Goal: Task Accomplishment & Management: Manage account settings

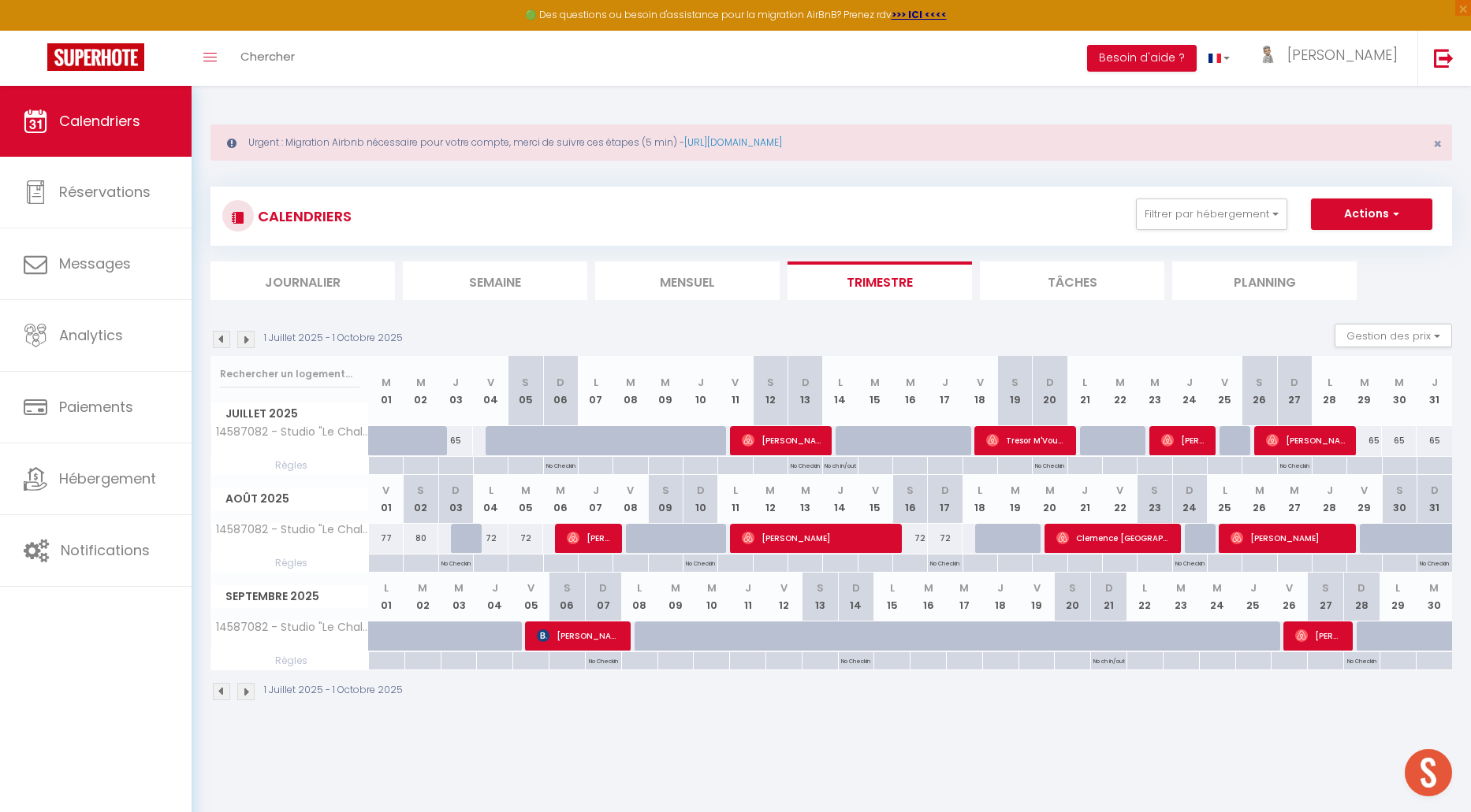
scroll to position [85, 0]
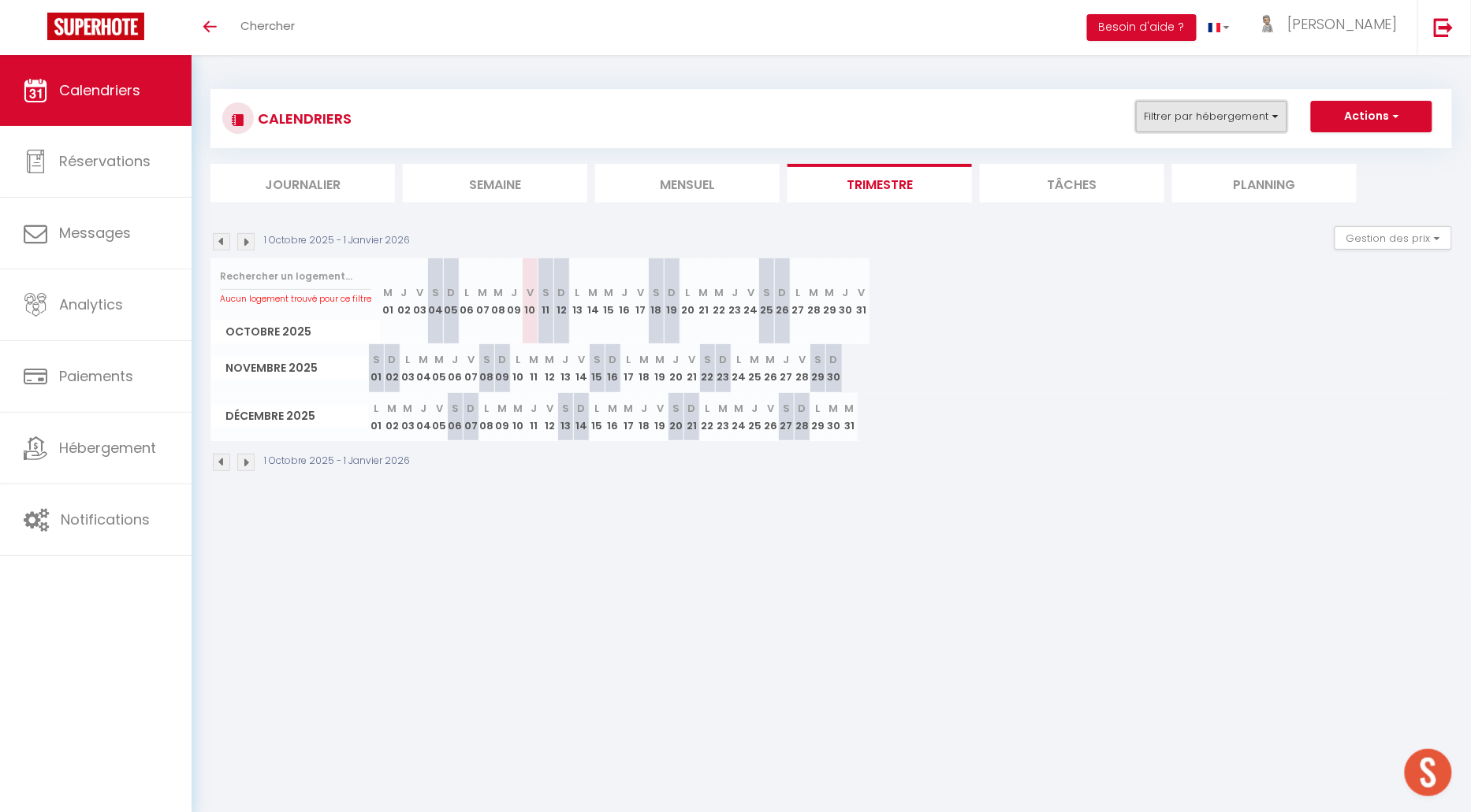
click at [1169, 115] on button "Filtrer par hébergement" at bounding box center [1212, 116] width 151 height 31
click at [1093, 310] on div "Aucun logement trouvé pour ce filtre [DATE] M 01 J 02 V 03 S 04 D 05 L 06 M 07 …" at bounding box center [831, 301] width 1242 height 86
click at [318, 182] on li "Journalier" at bounding box center [302, 182] width 184 height 38
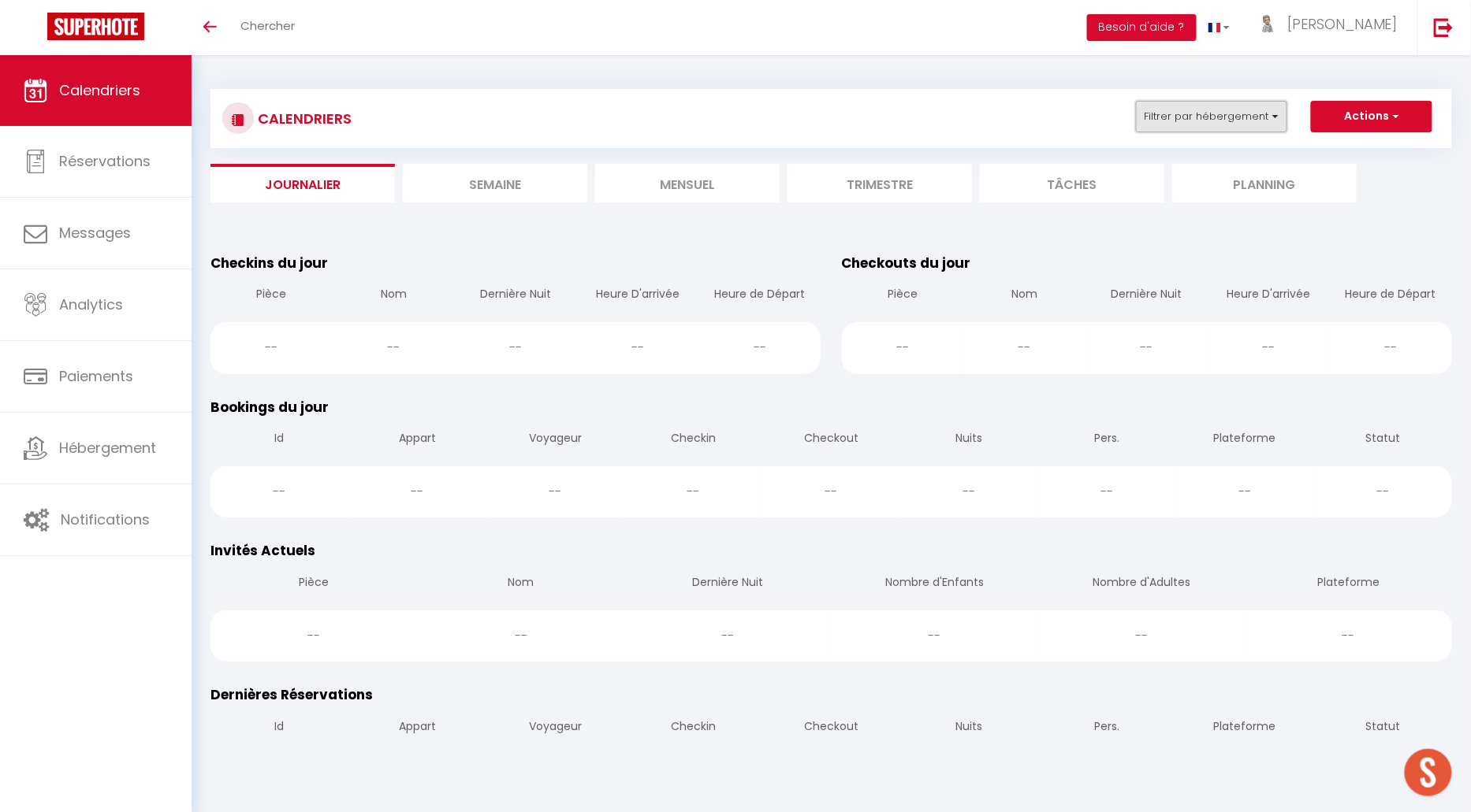
click at [1195, 119] on button "Filtrer par hébergement" at bounding box center [1212, 116] width 151 height 31
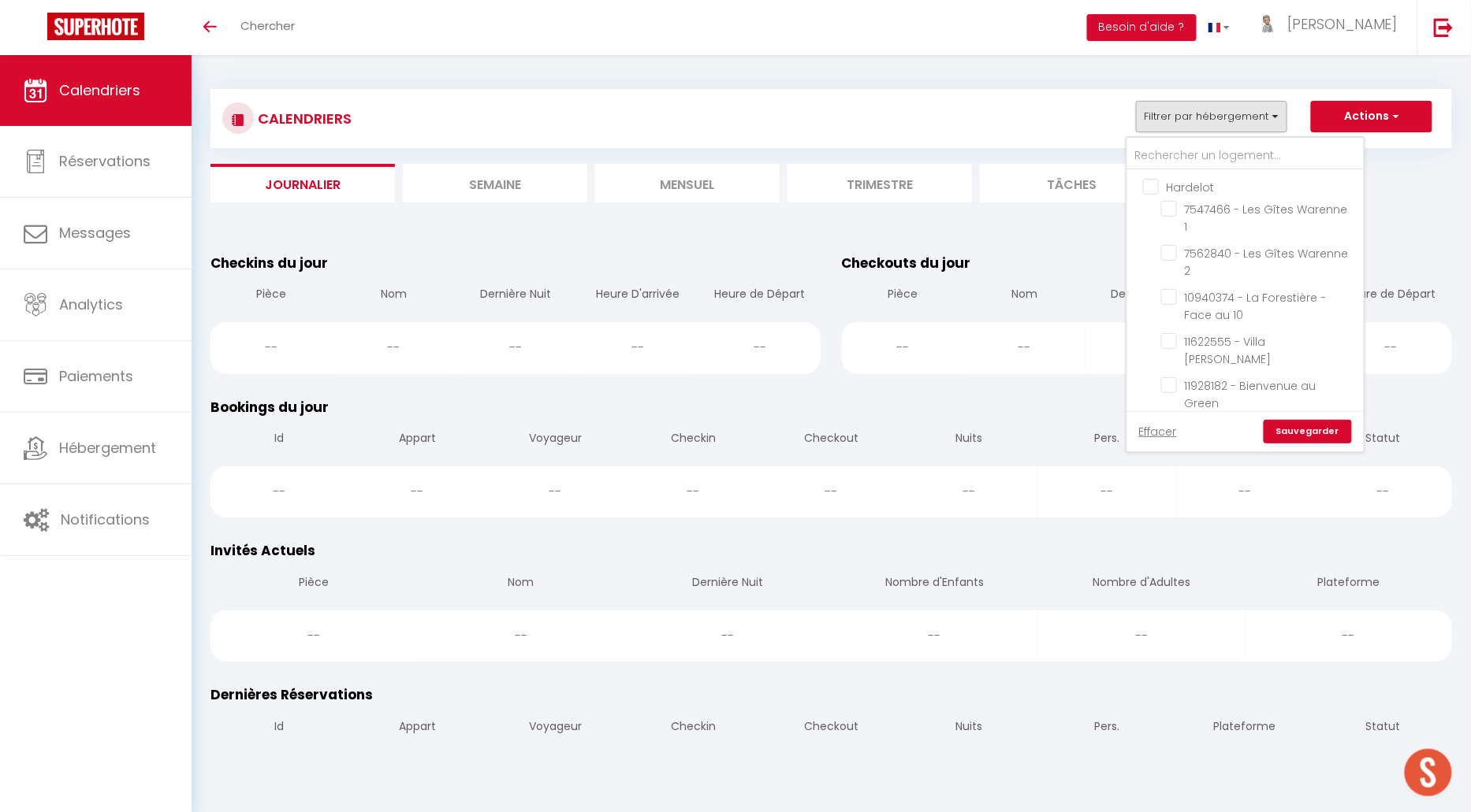
click at [1152, 186] on input "Hardelot" at bounding box center [1261, 186] width 236 height 16
checkbox input "true"
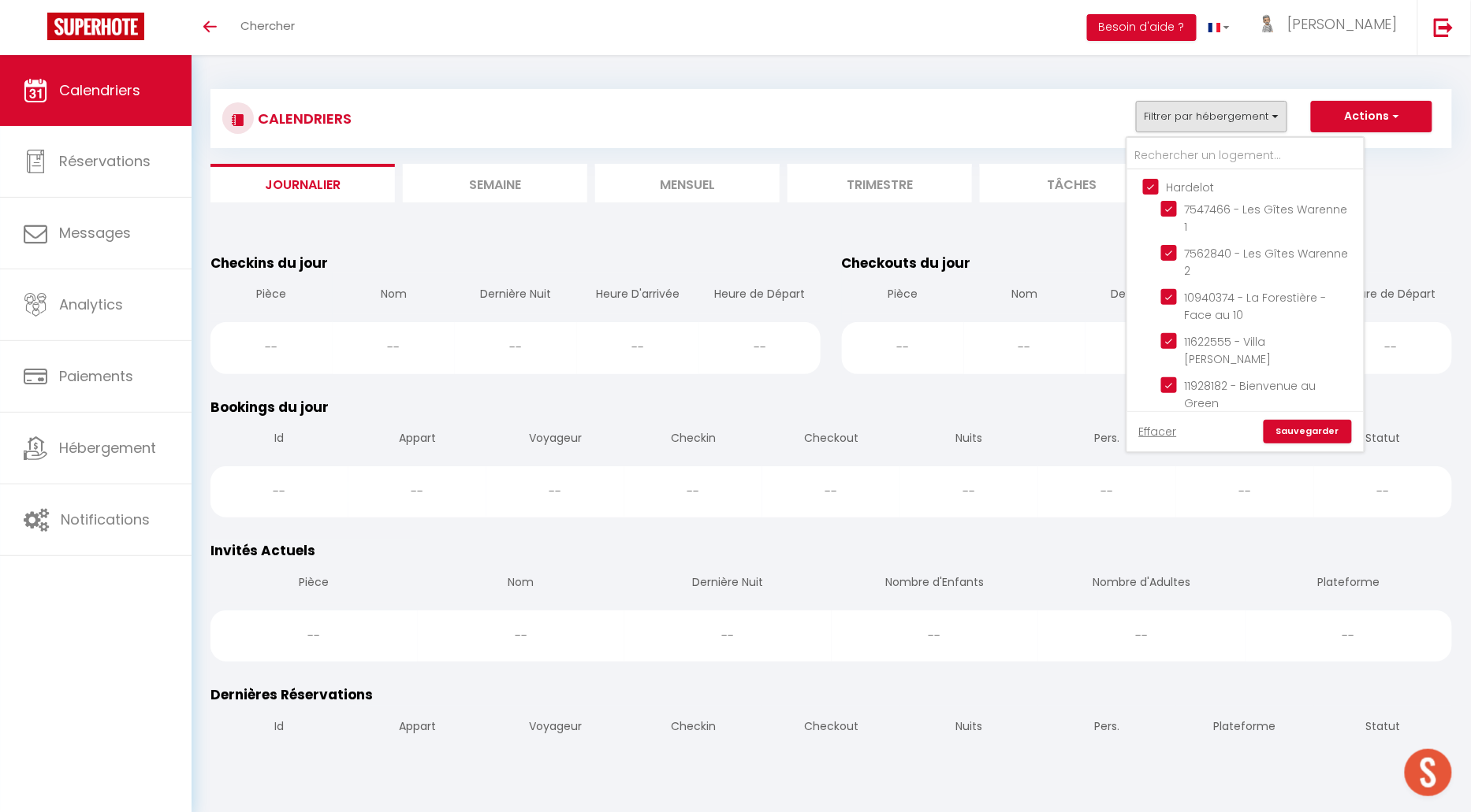
checkbox input "true"
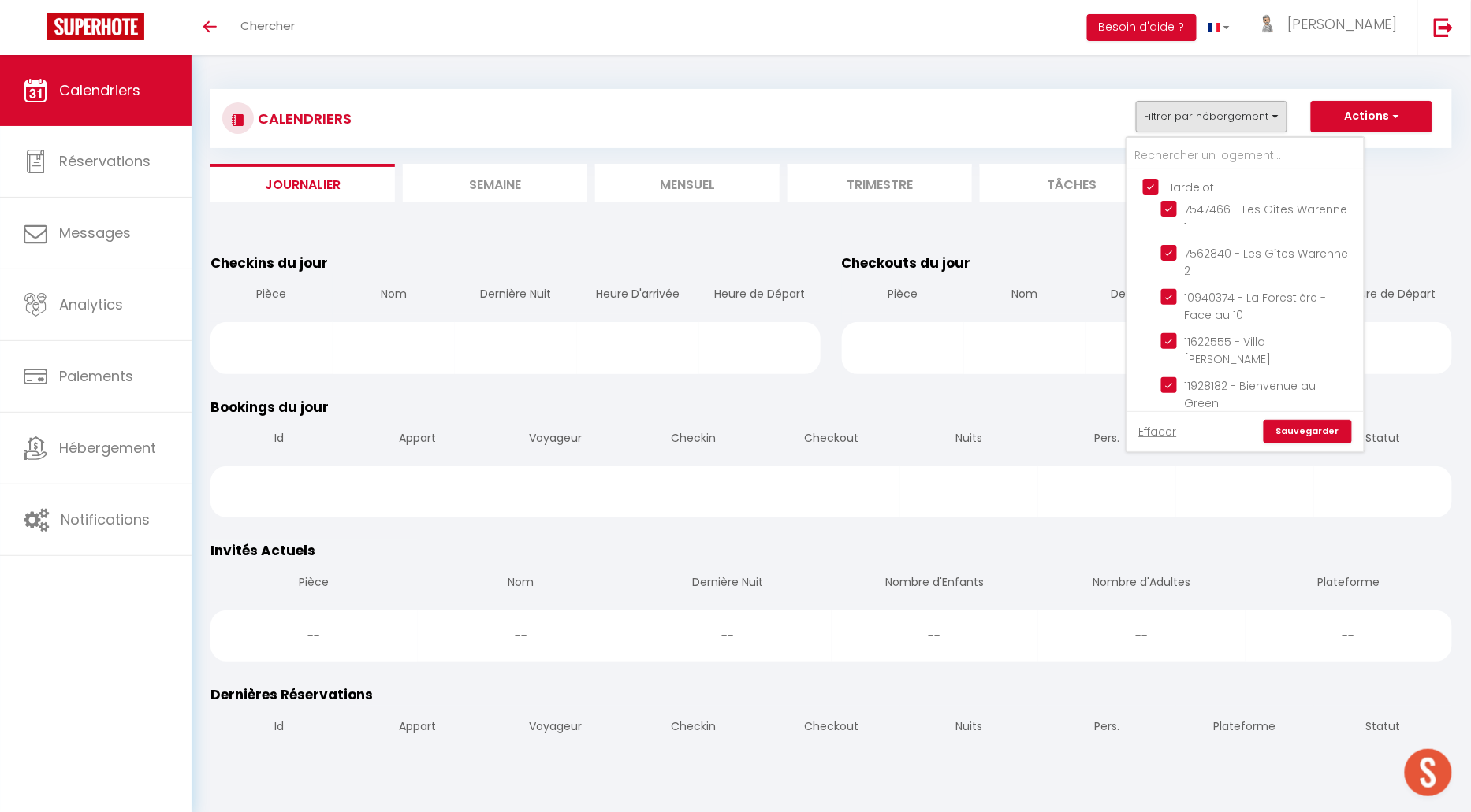
checkbox input "true"
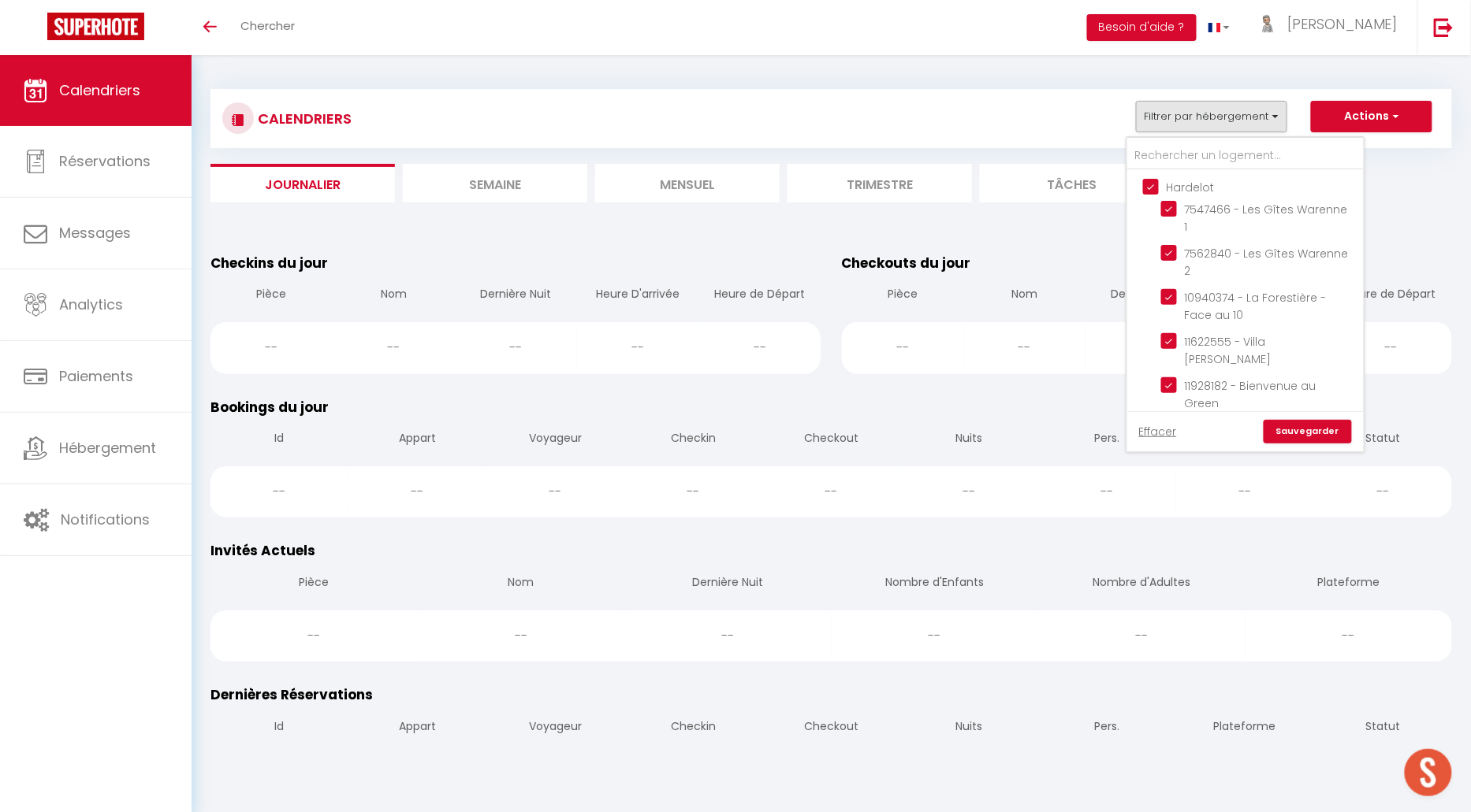
checkbox input "true"
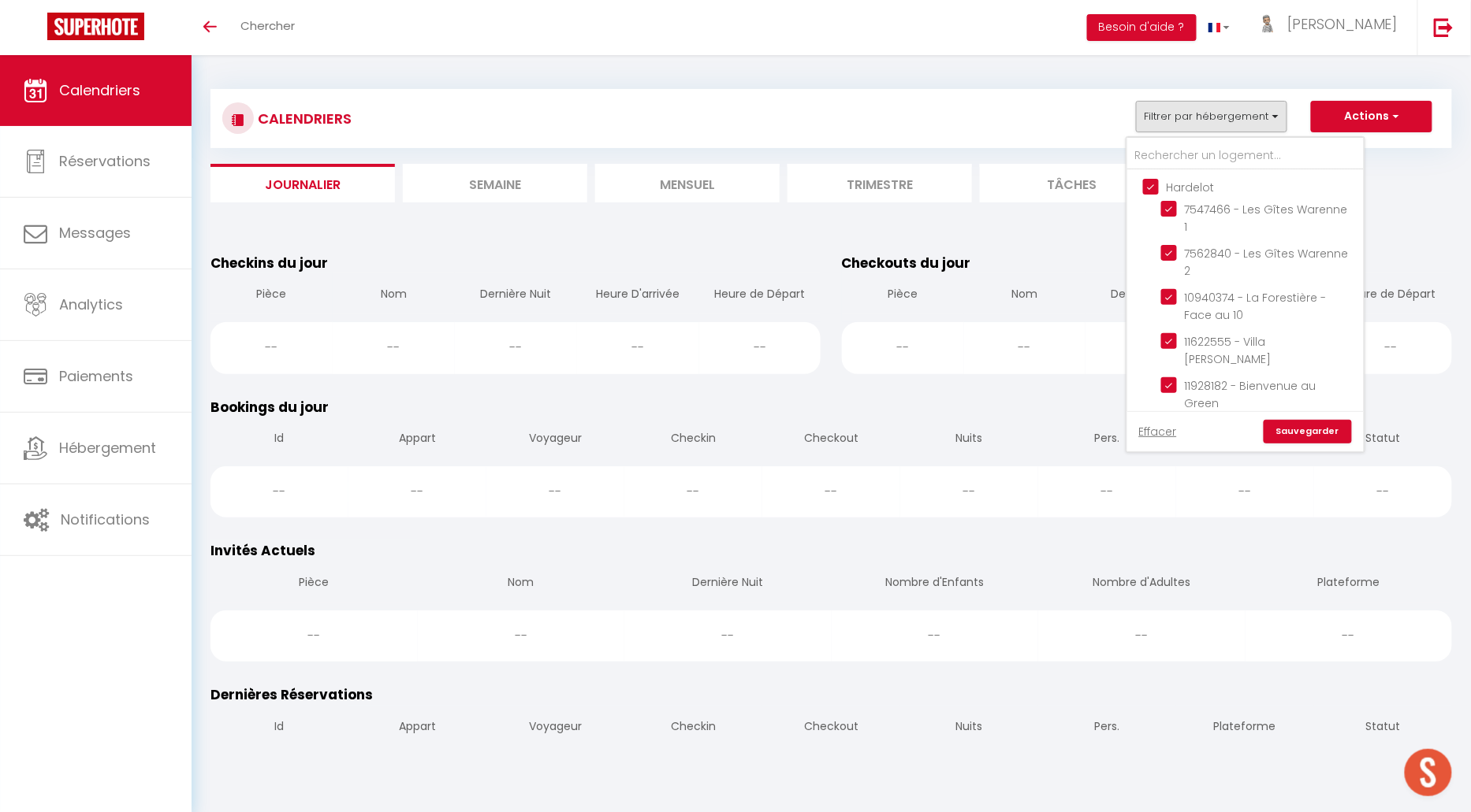
checkbox input "true"
checkbox input "false"
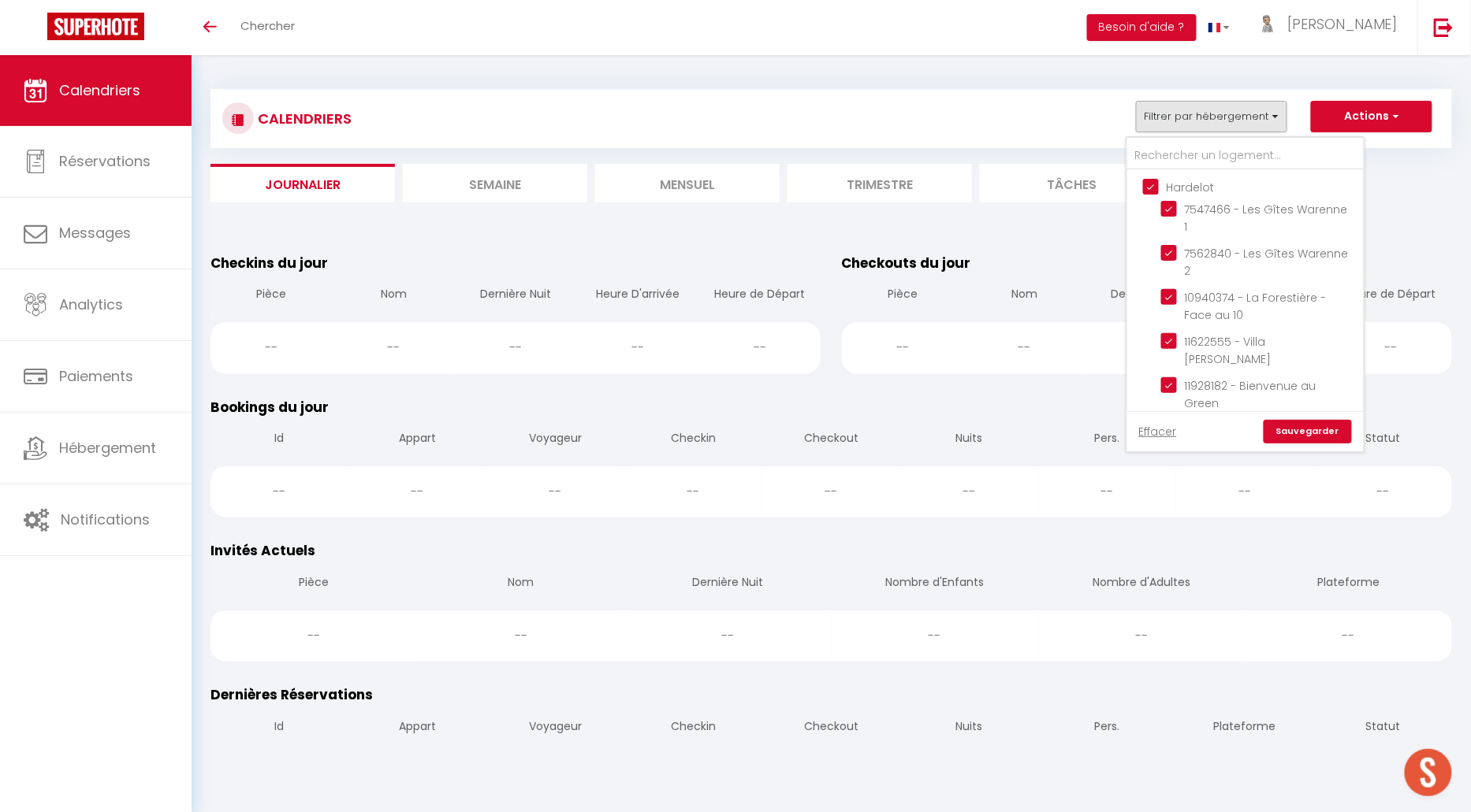
checkbox input "false"
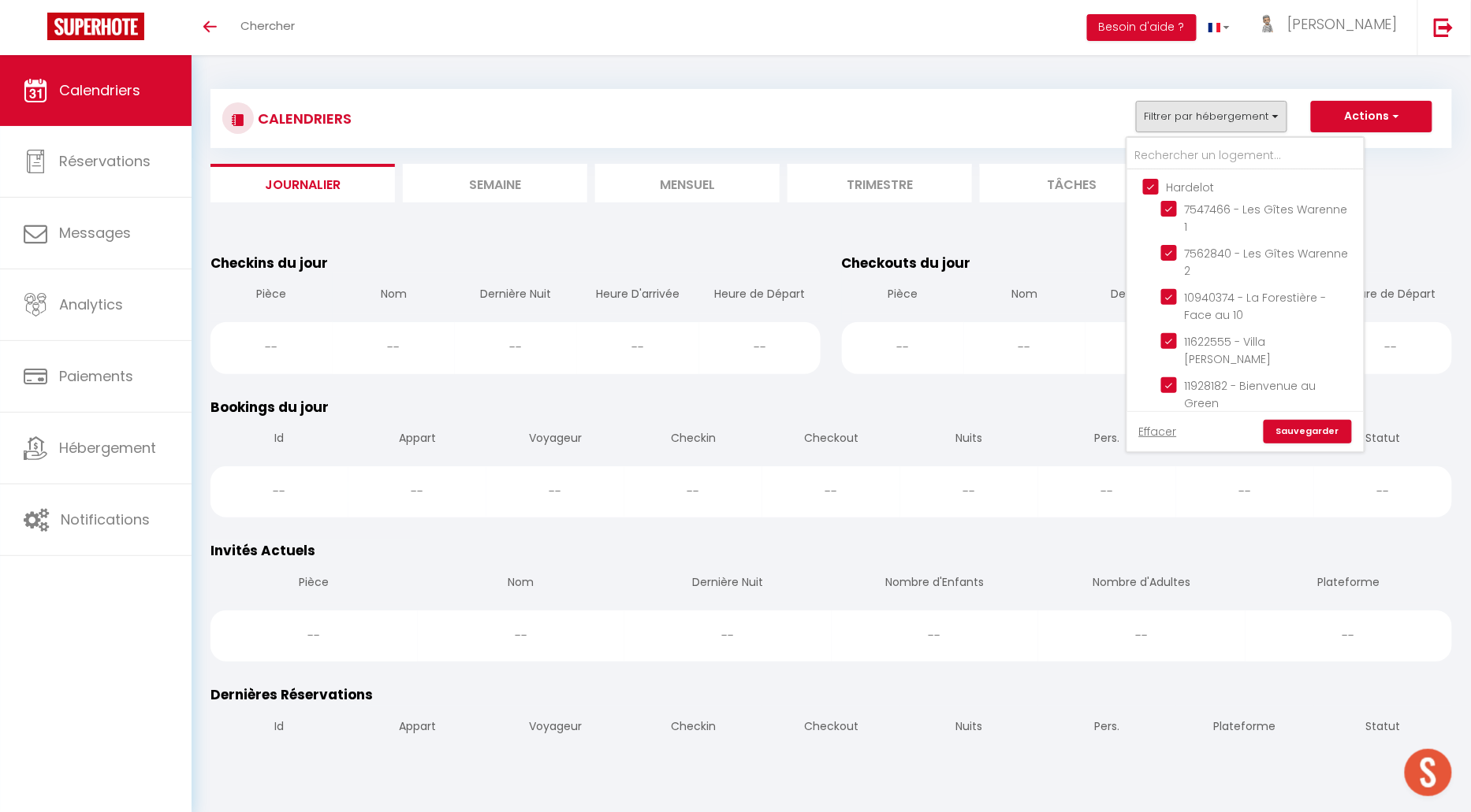
checkbox input "false"
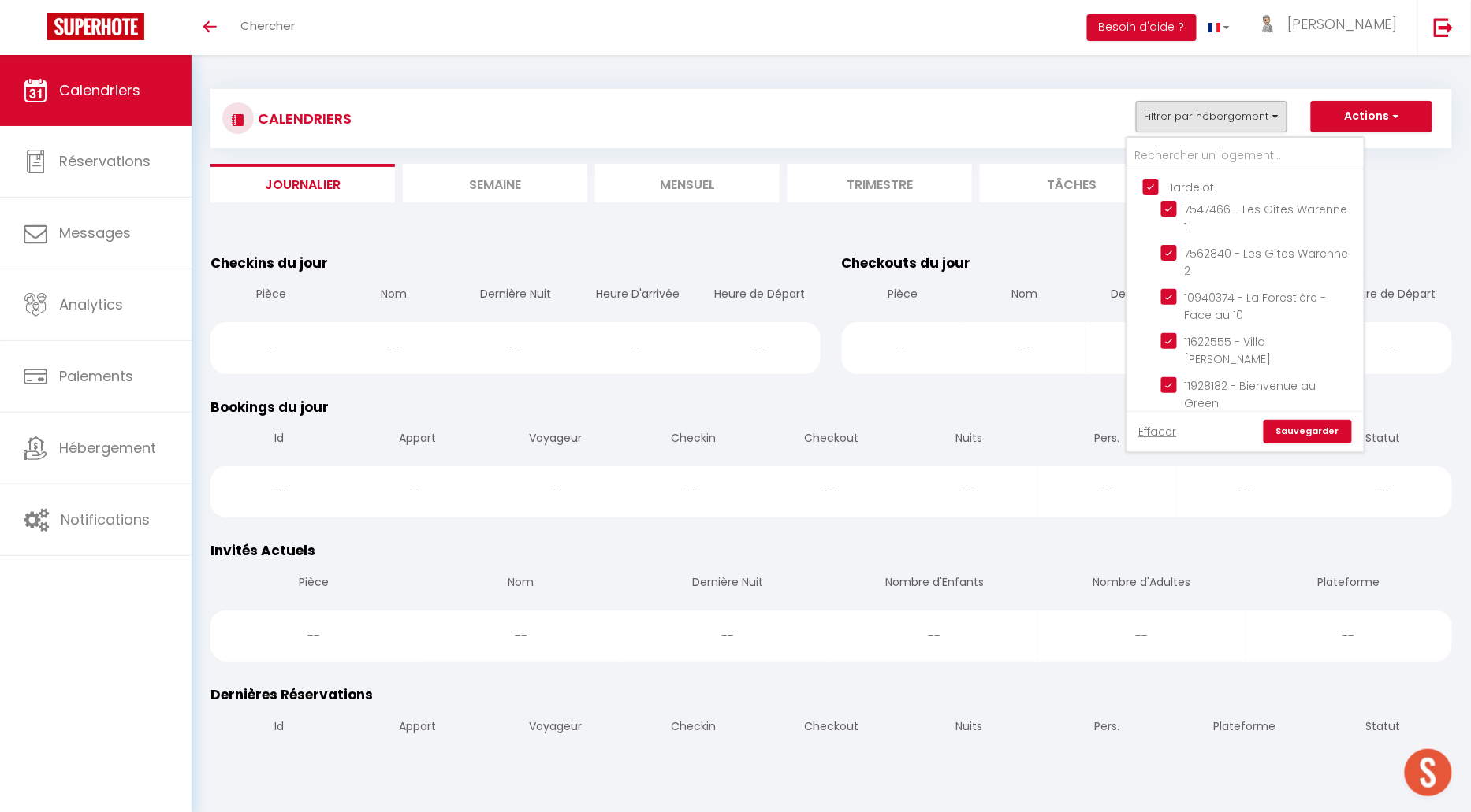
checkbox input "false"
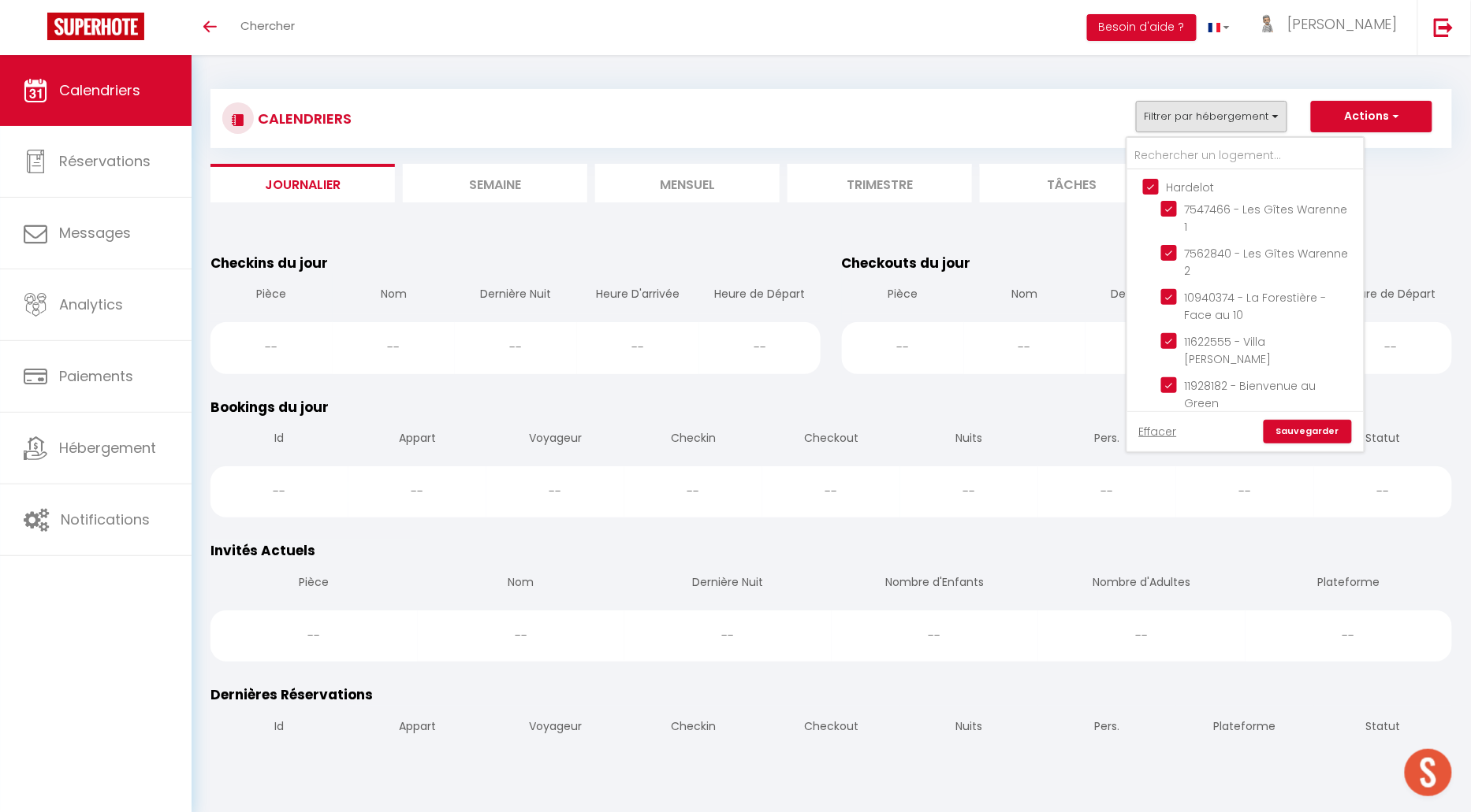
checkbox input "false"
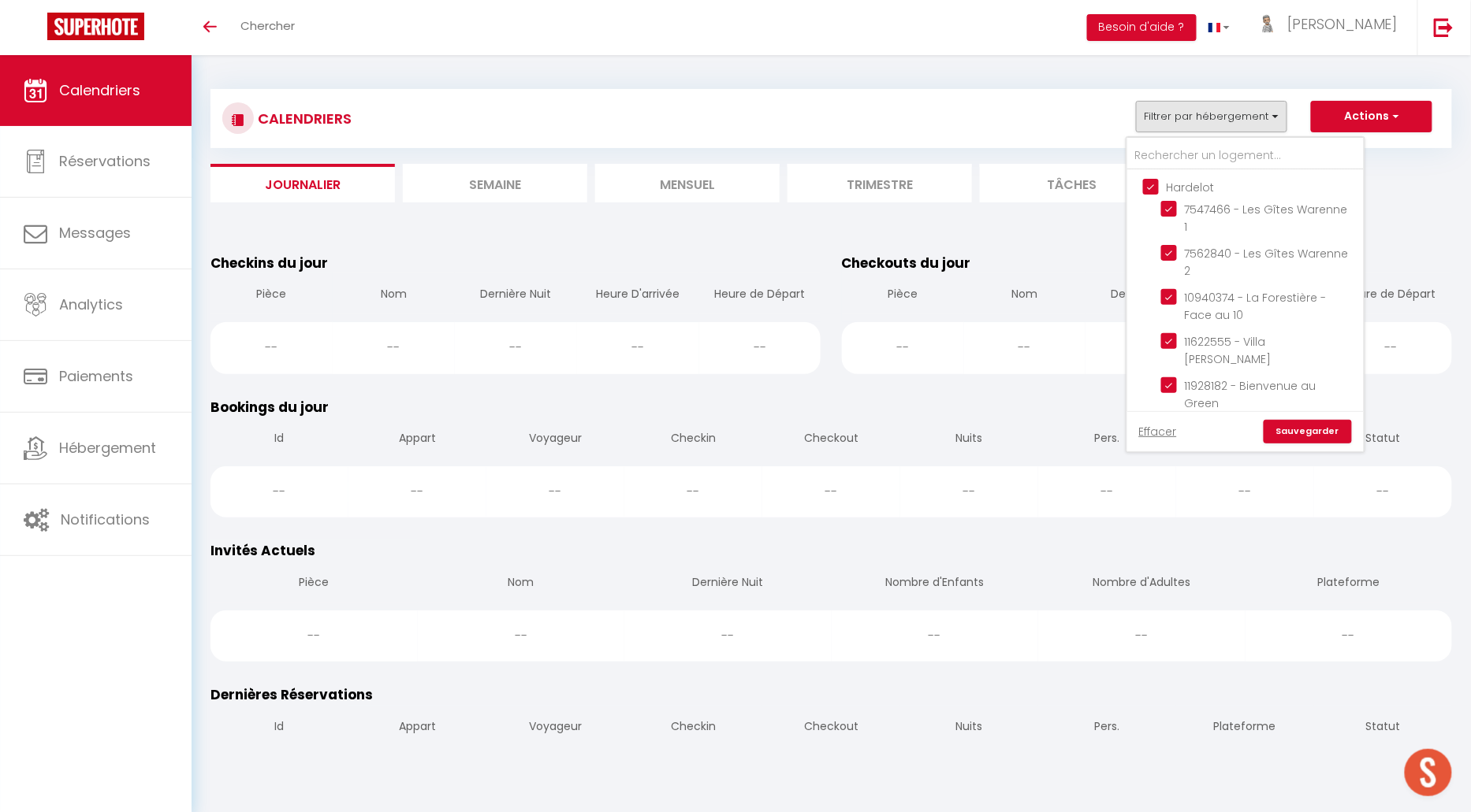
checkbox input "false"
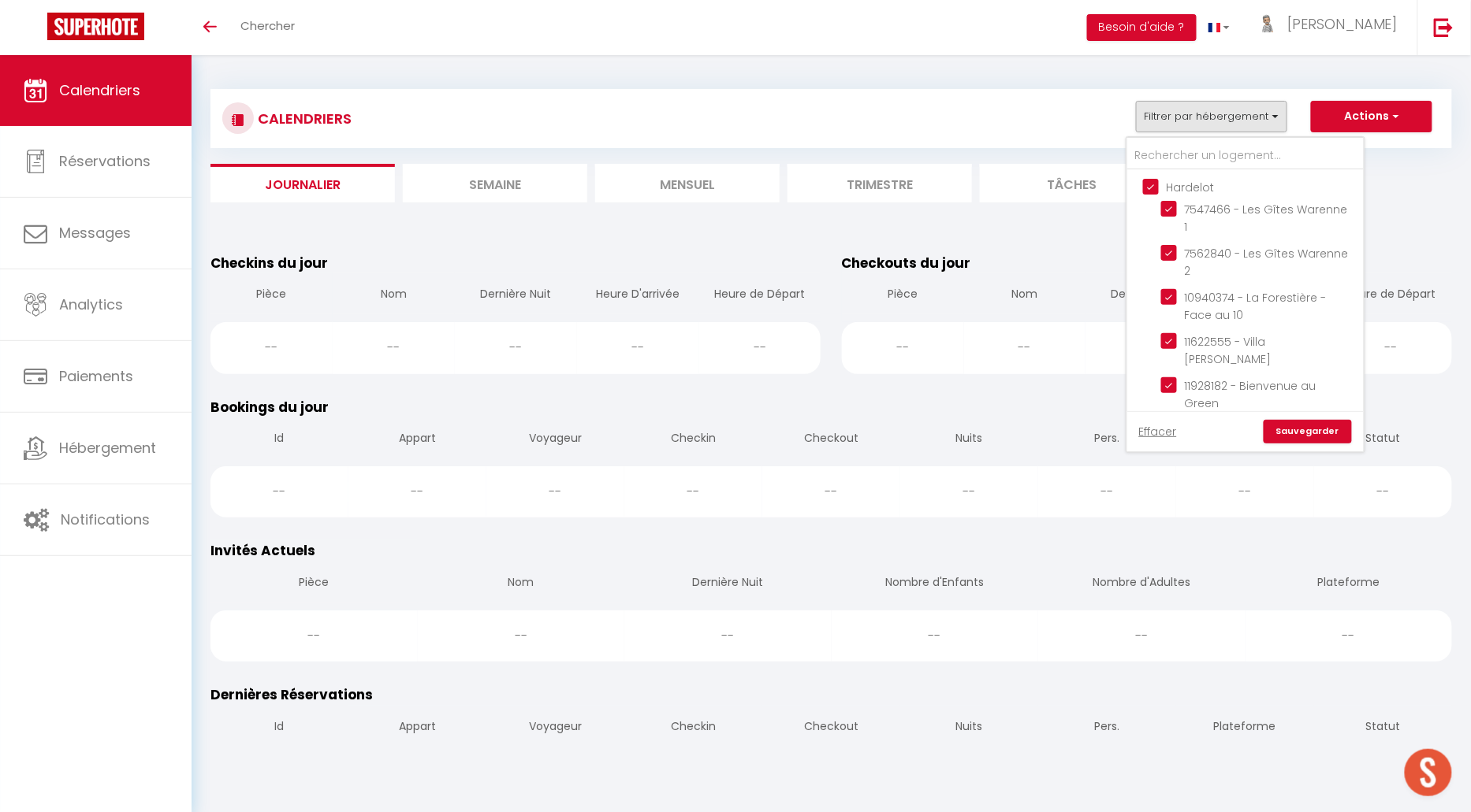
checkbox input "false"
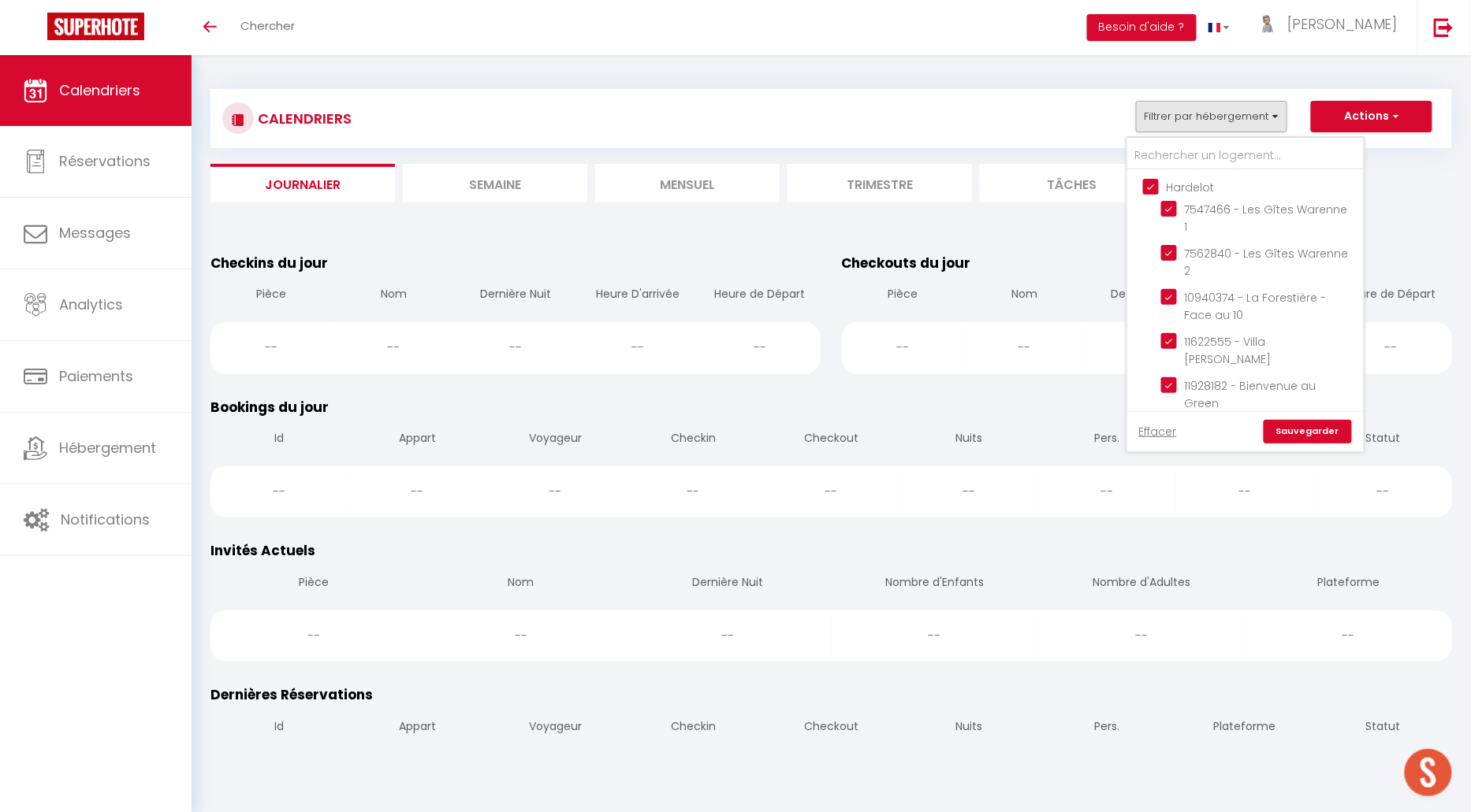
checkbox input "false"
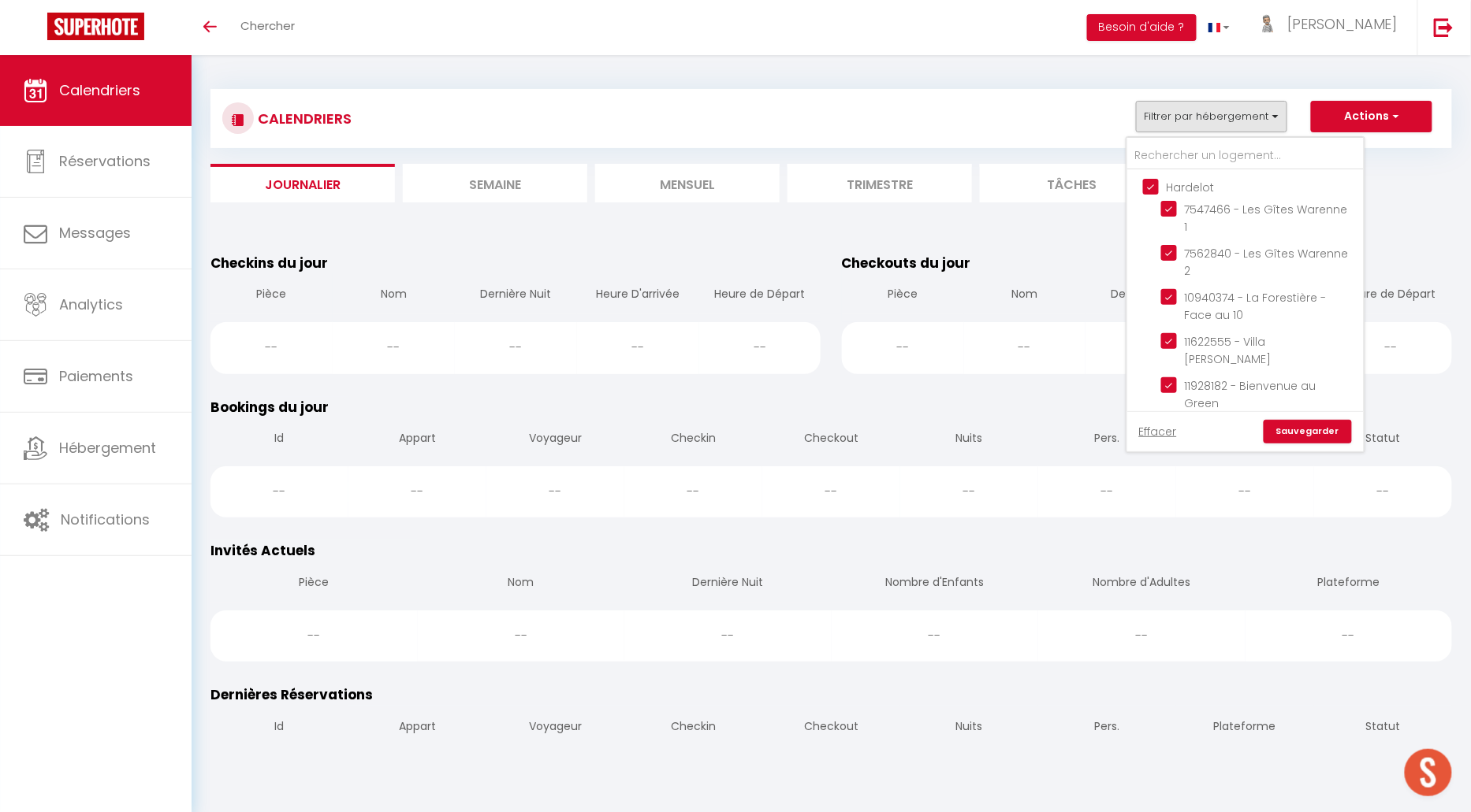
checkbox input "false"
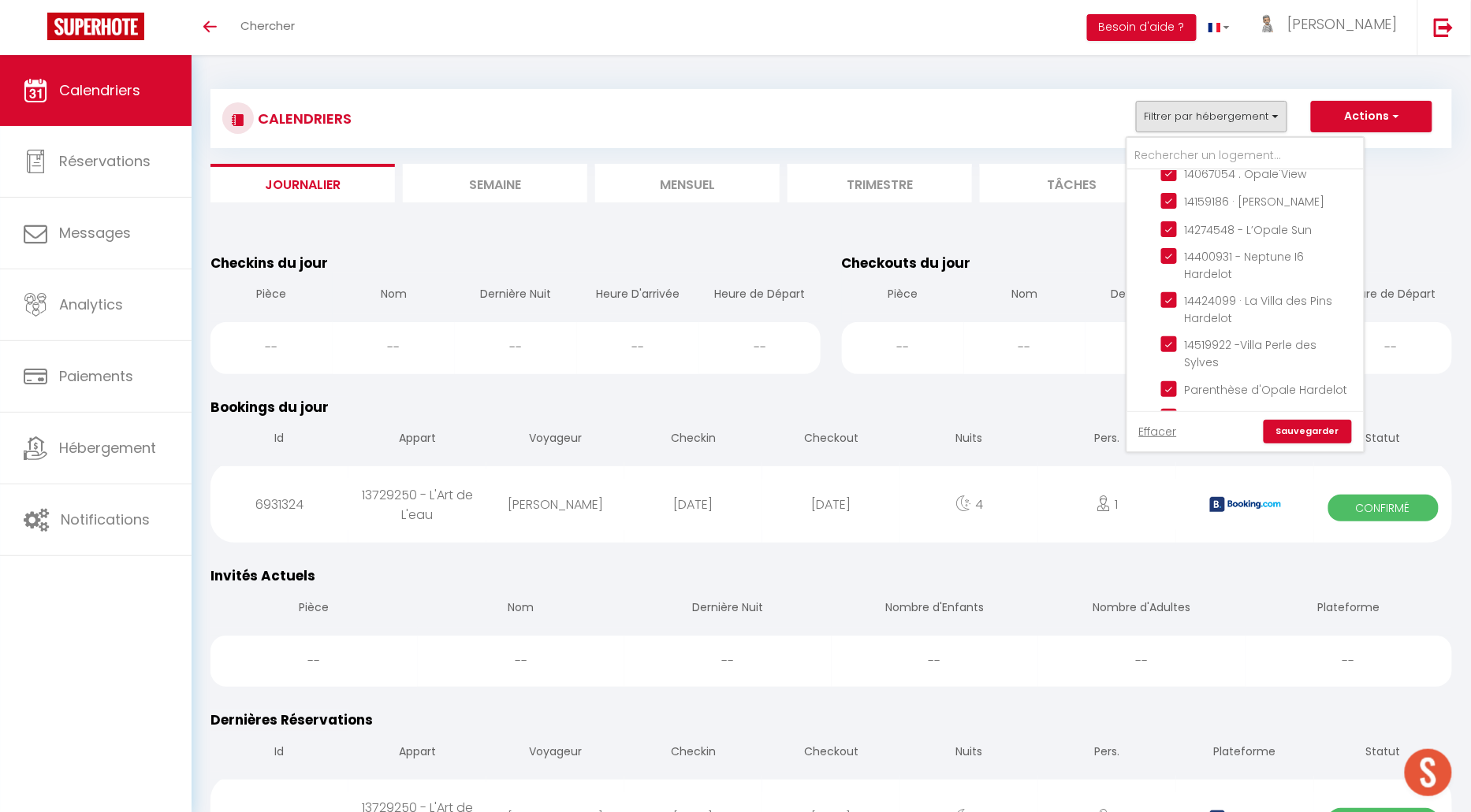
scroll to position [571, 0]
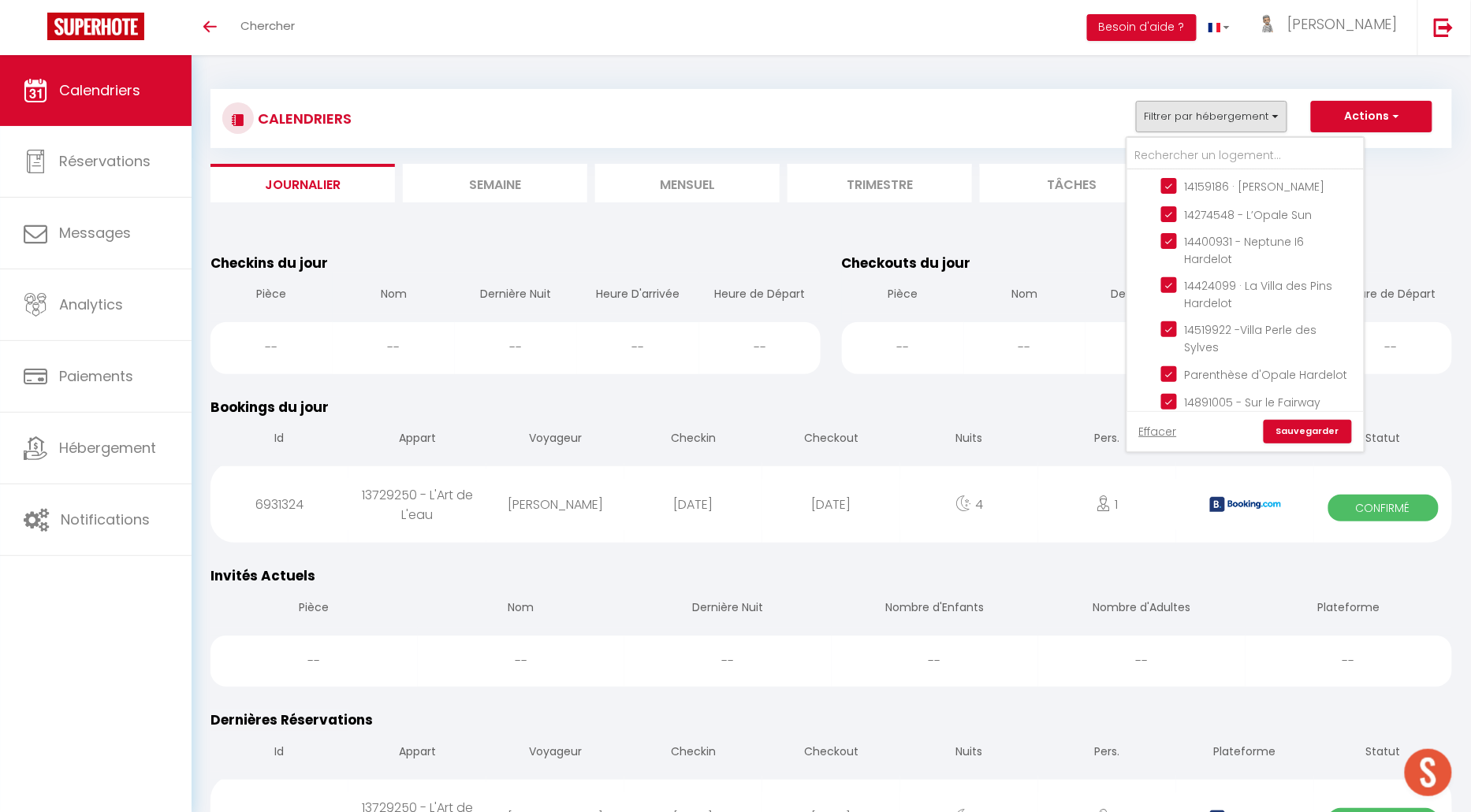
click at [1153, 432] on input "Boulogne" at bounding box center [1261, 440] width 236 height 16
checkbox input "true"
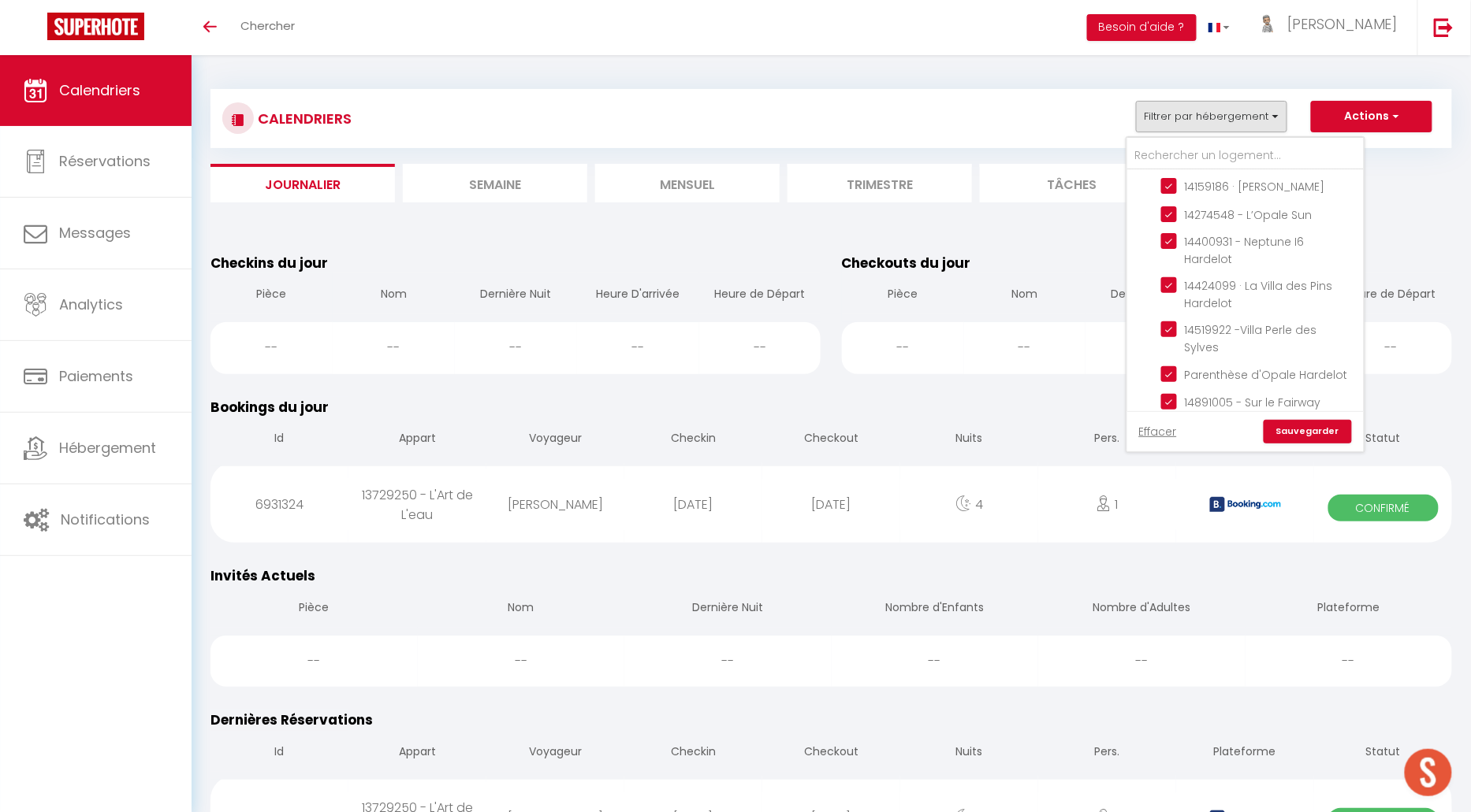
checkbox input "true"
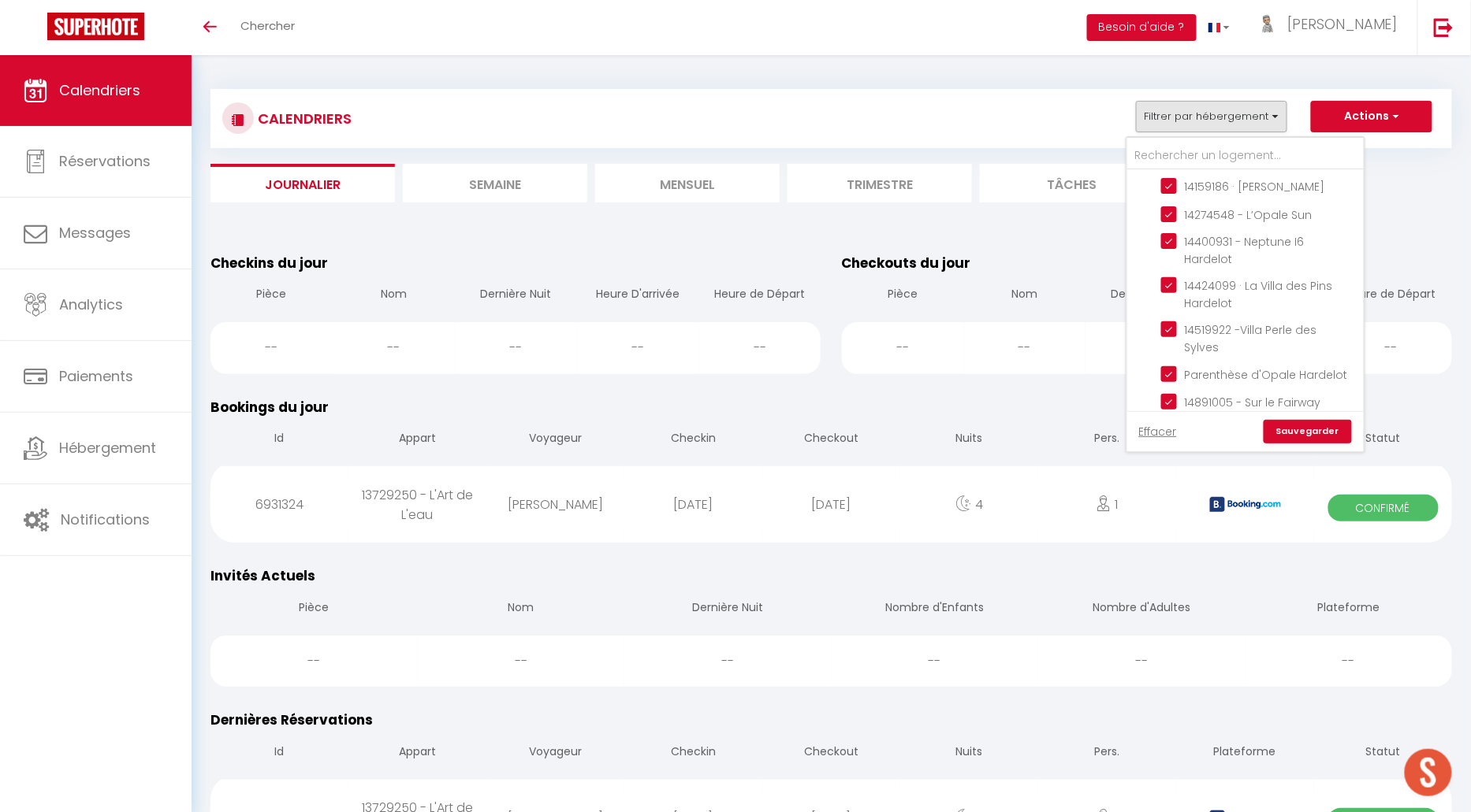
checkbox input "true"
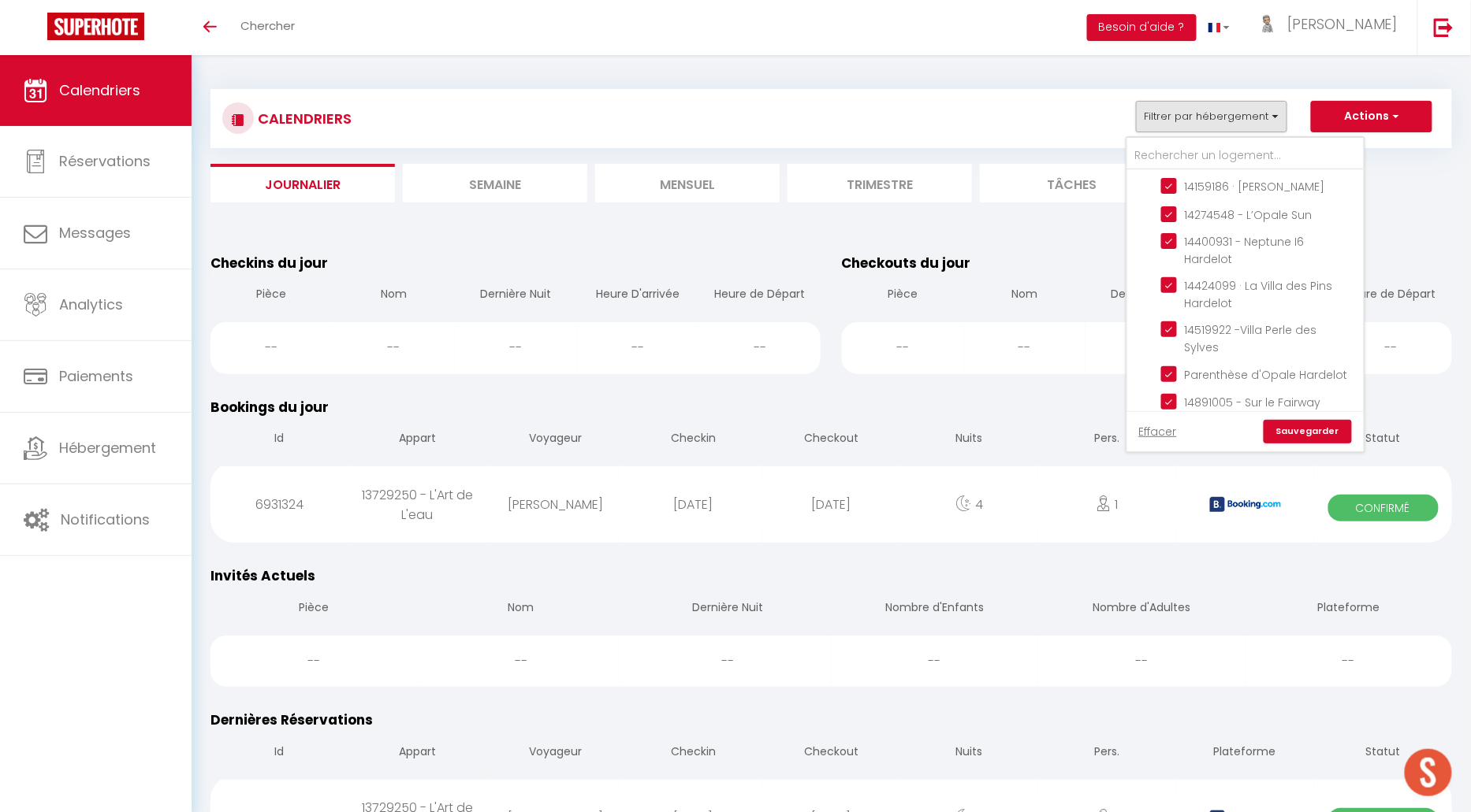
checkbox input "true"
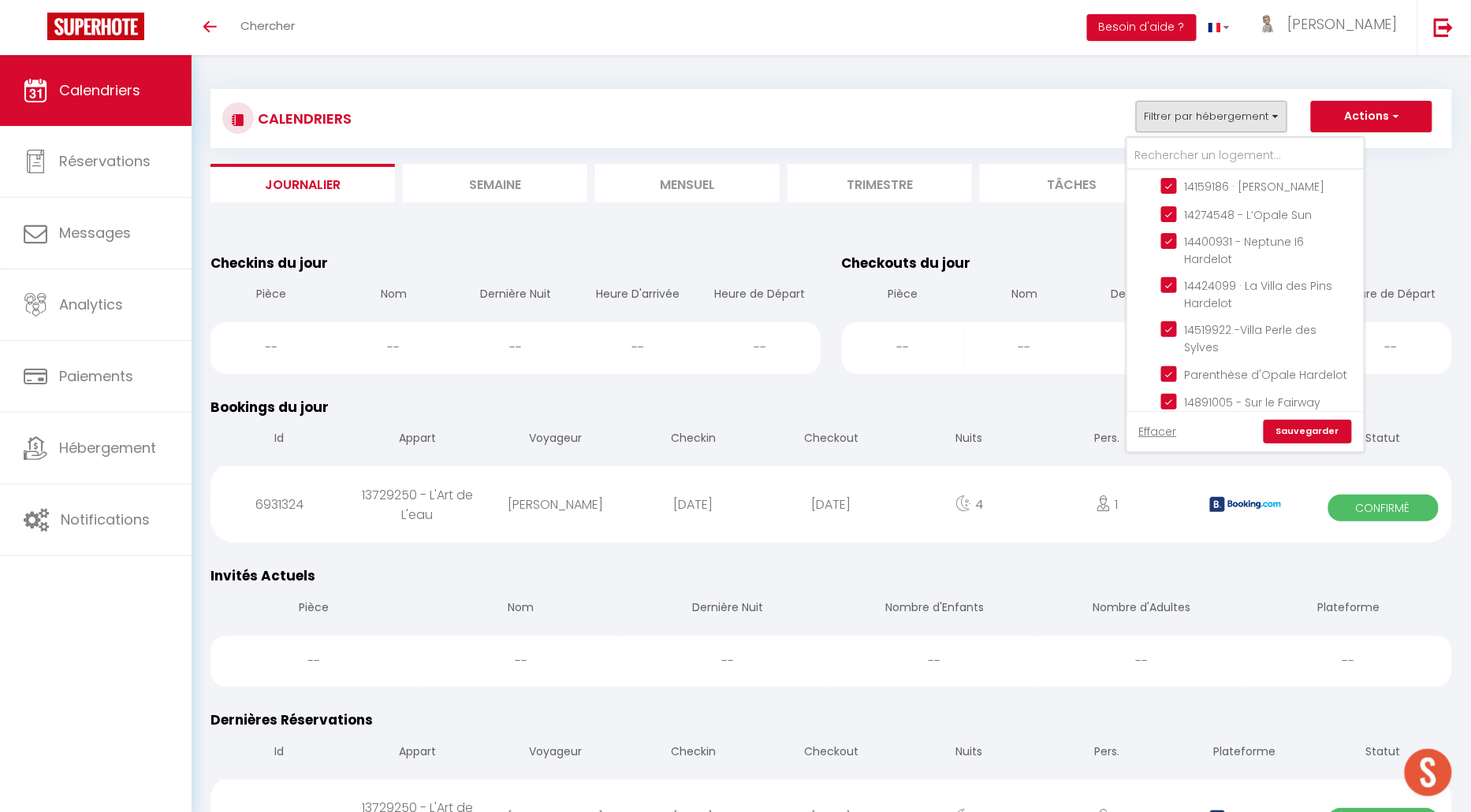
checkbox input "true"
checkbox input "false"
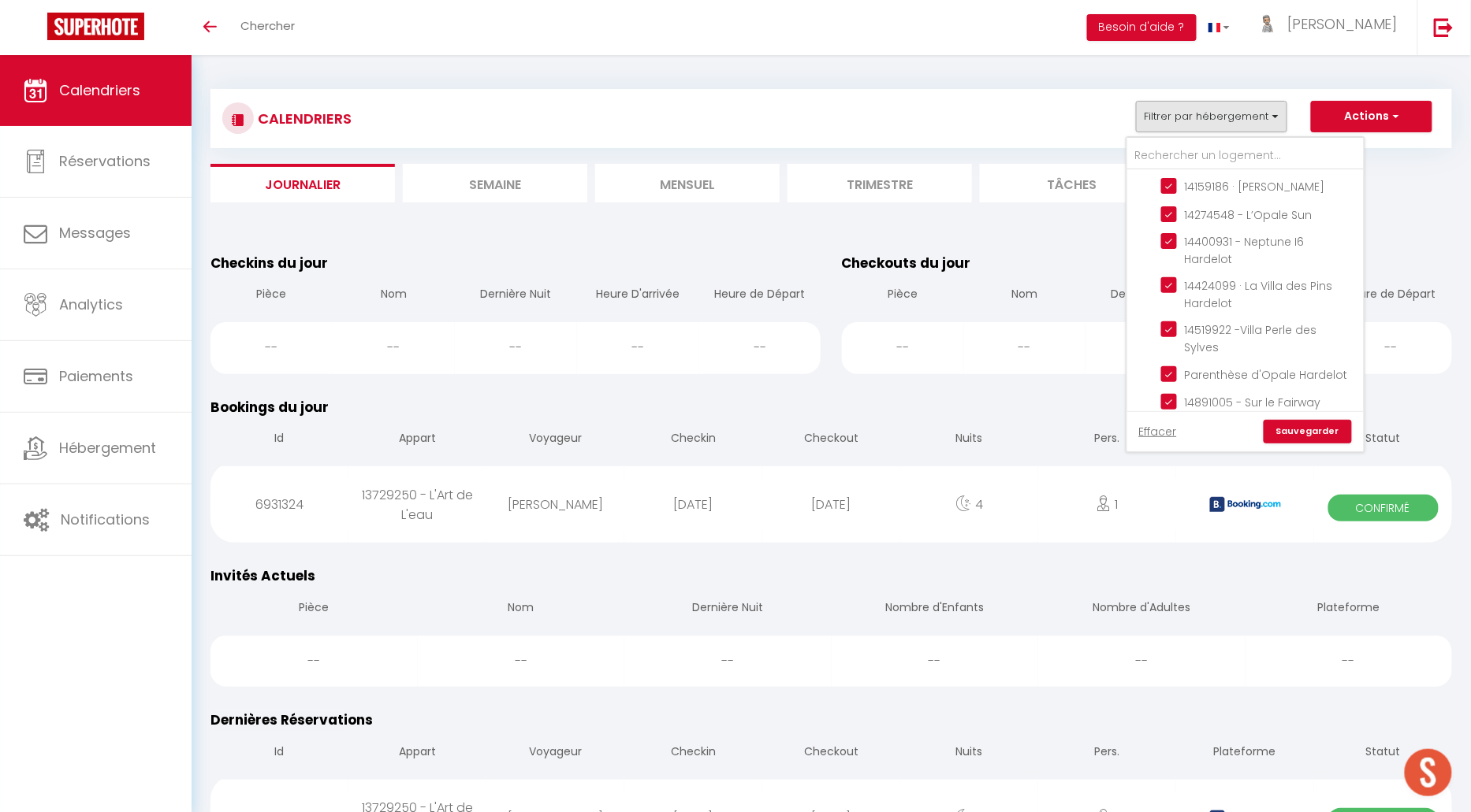
checkbox input "false"
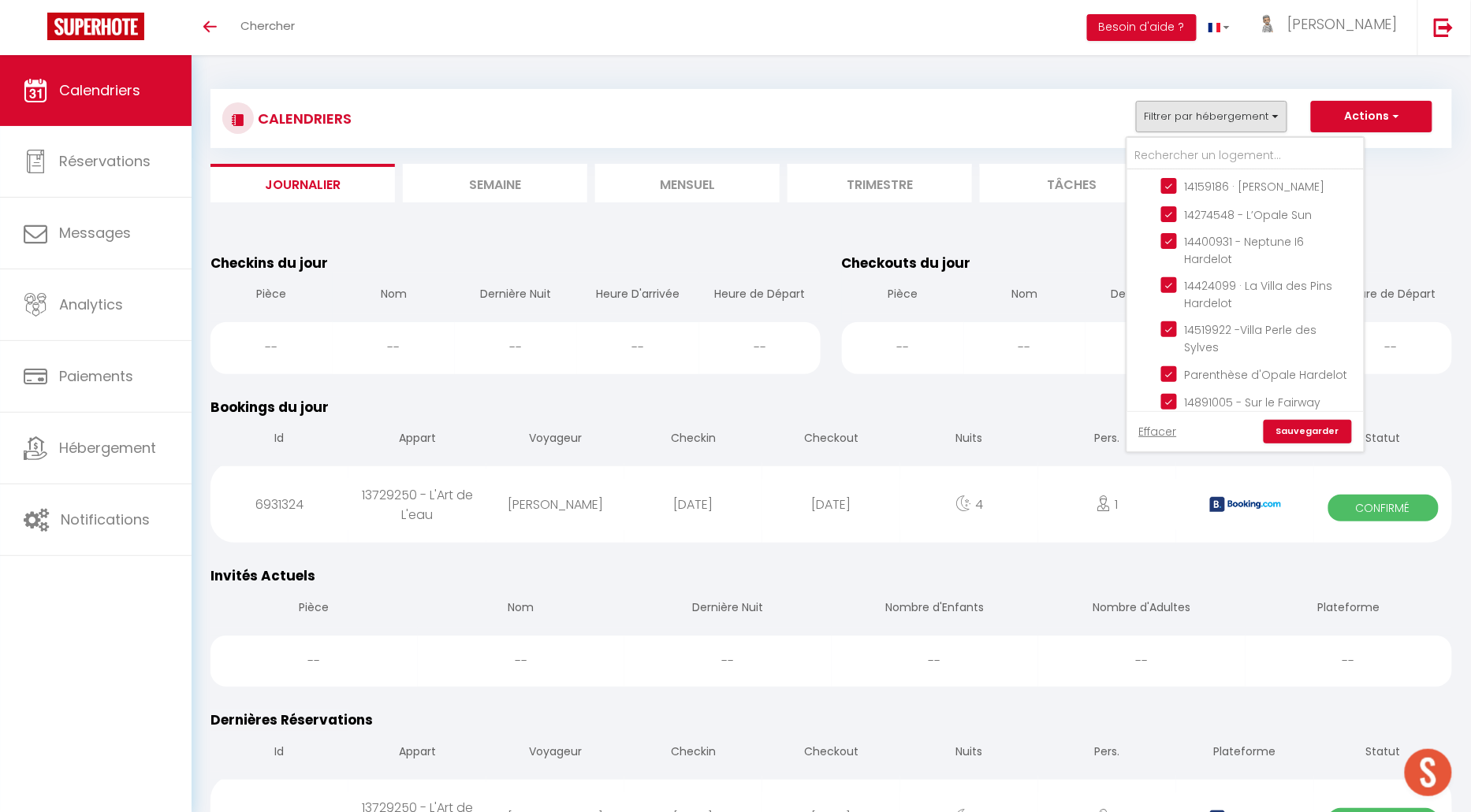
checkbox input "false"
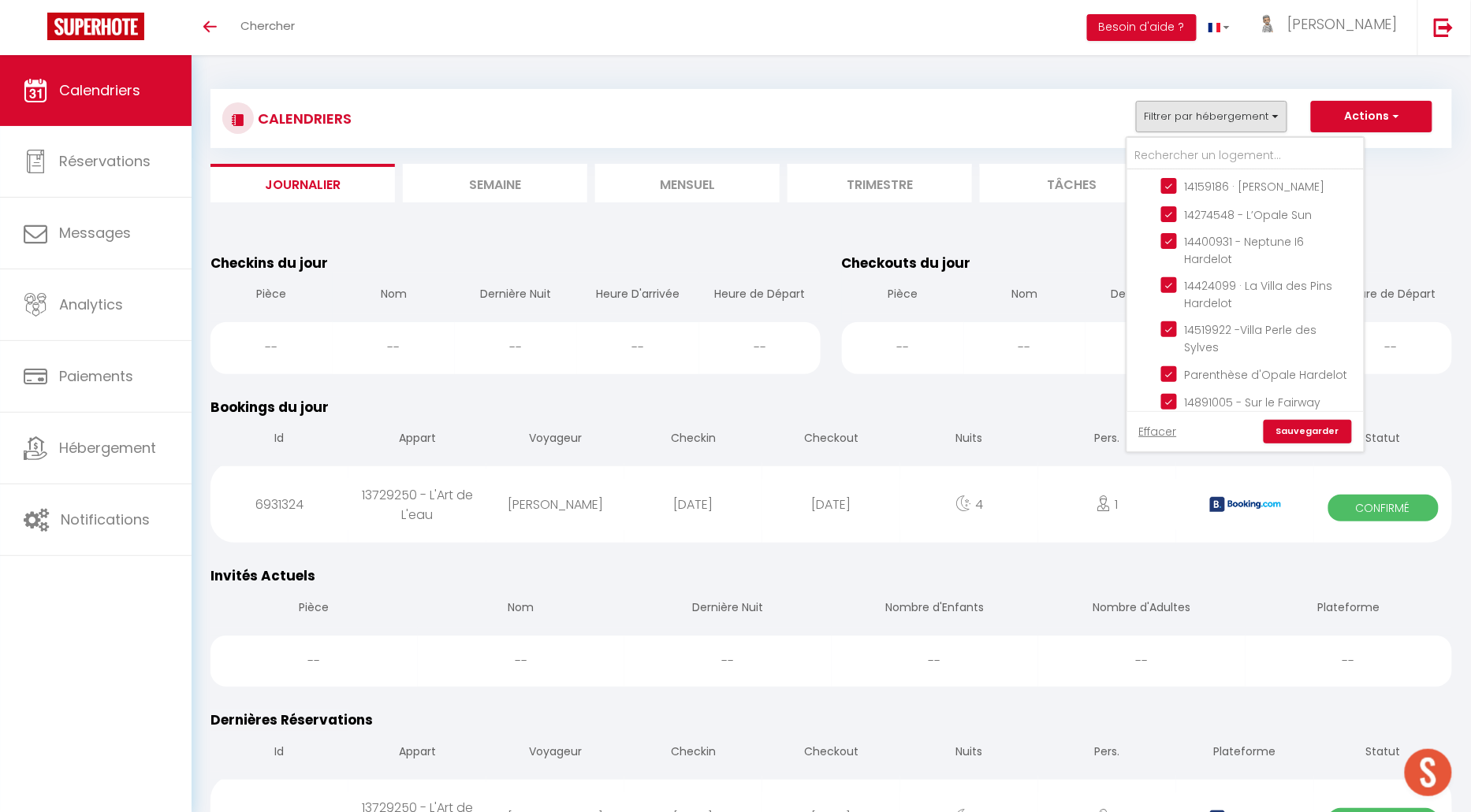
checkbox input "false"
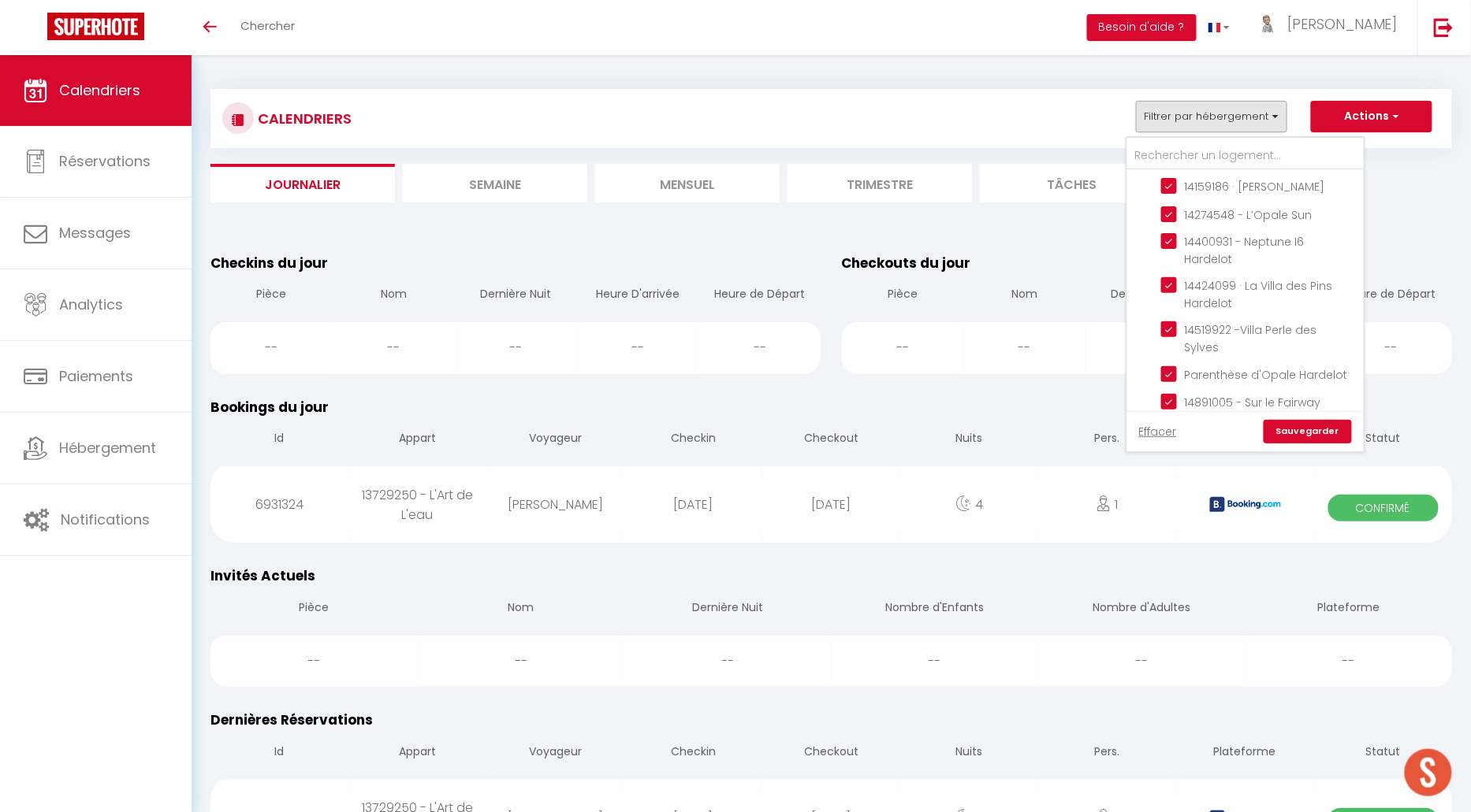
checkbox input "false"
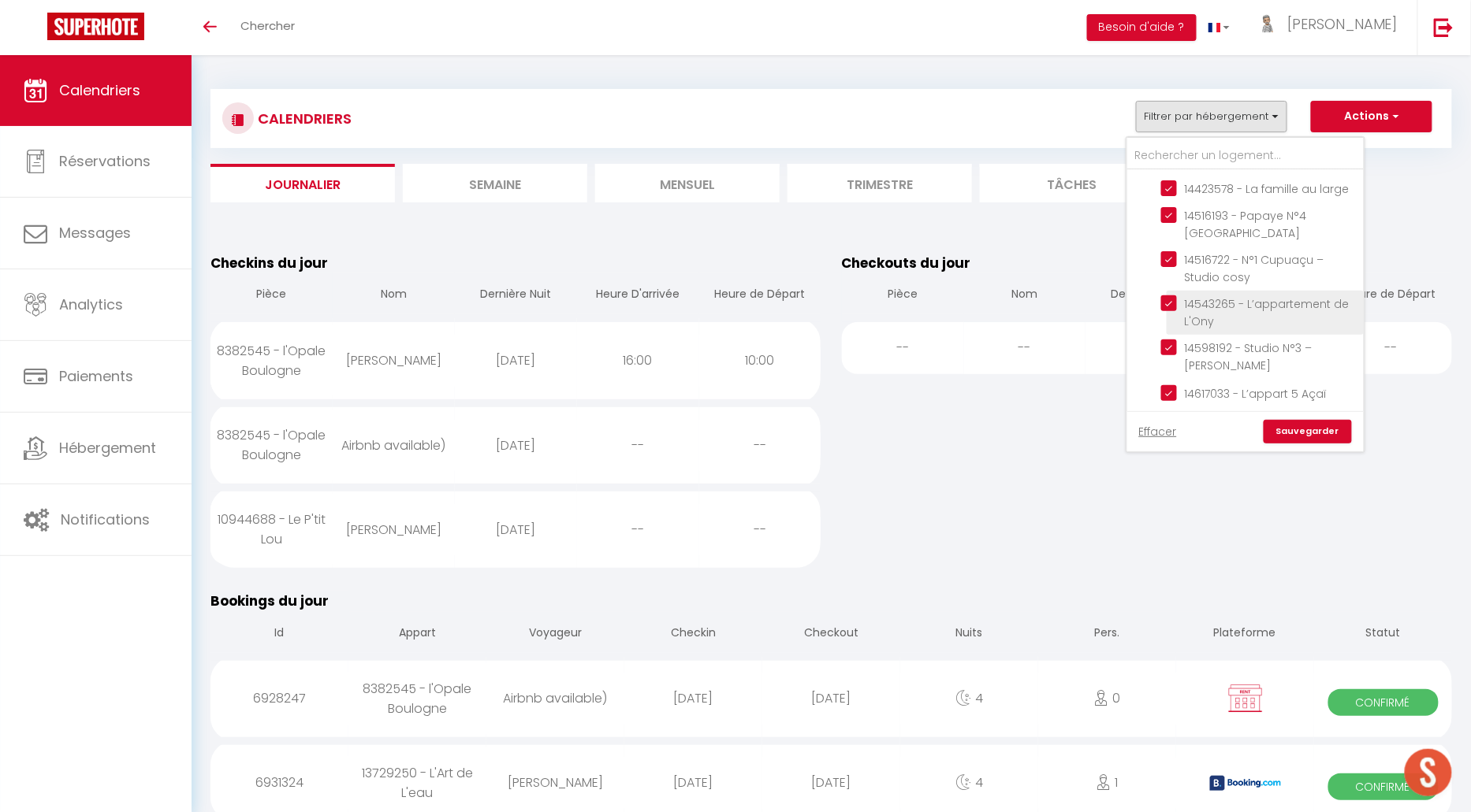
scroll to position [1310, 0]
click at [1151, 488] on input "Agence Etaples" at bounding box center [1261, 496] width 236 height 16
checkbox input "true"
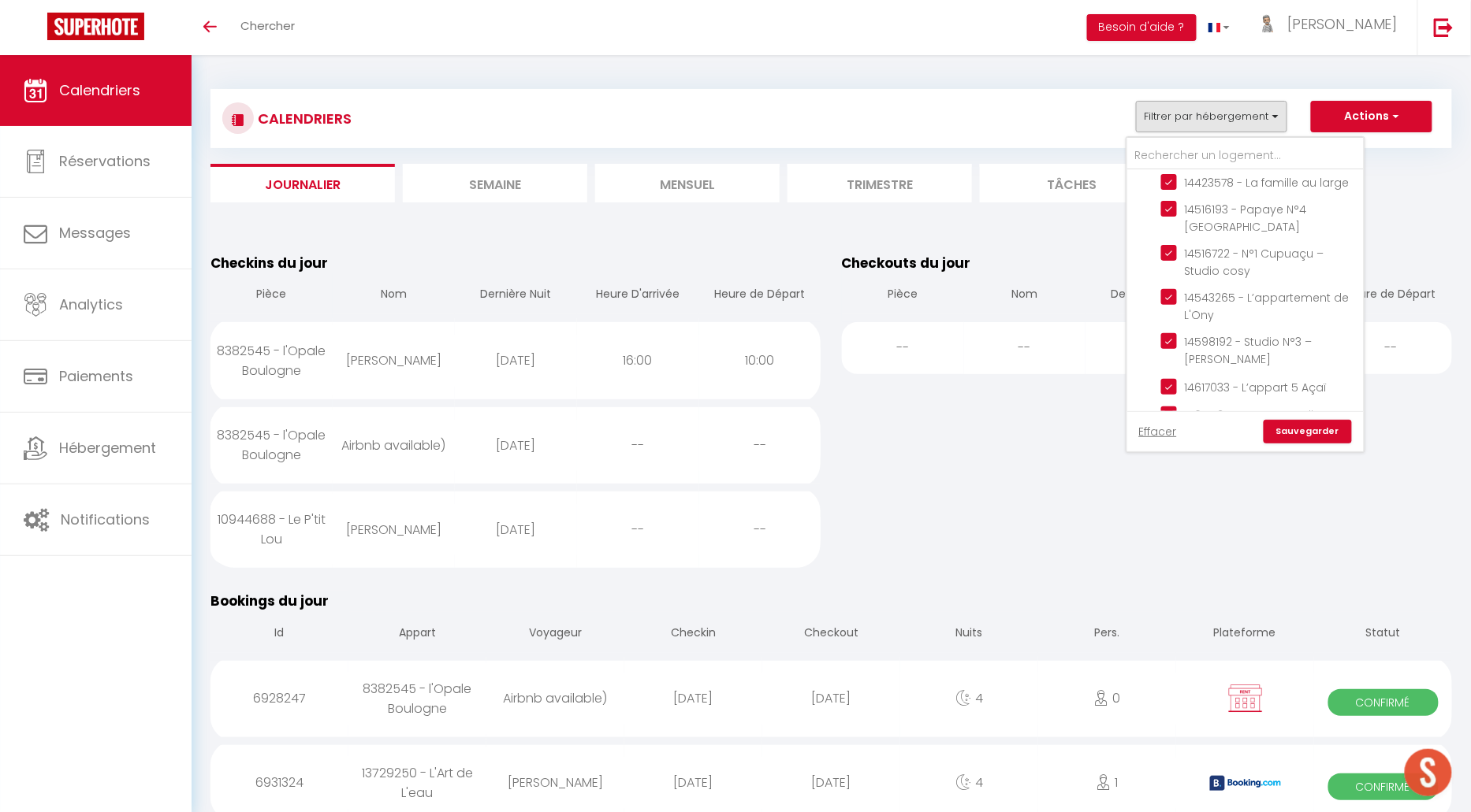
checkbox input "true"
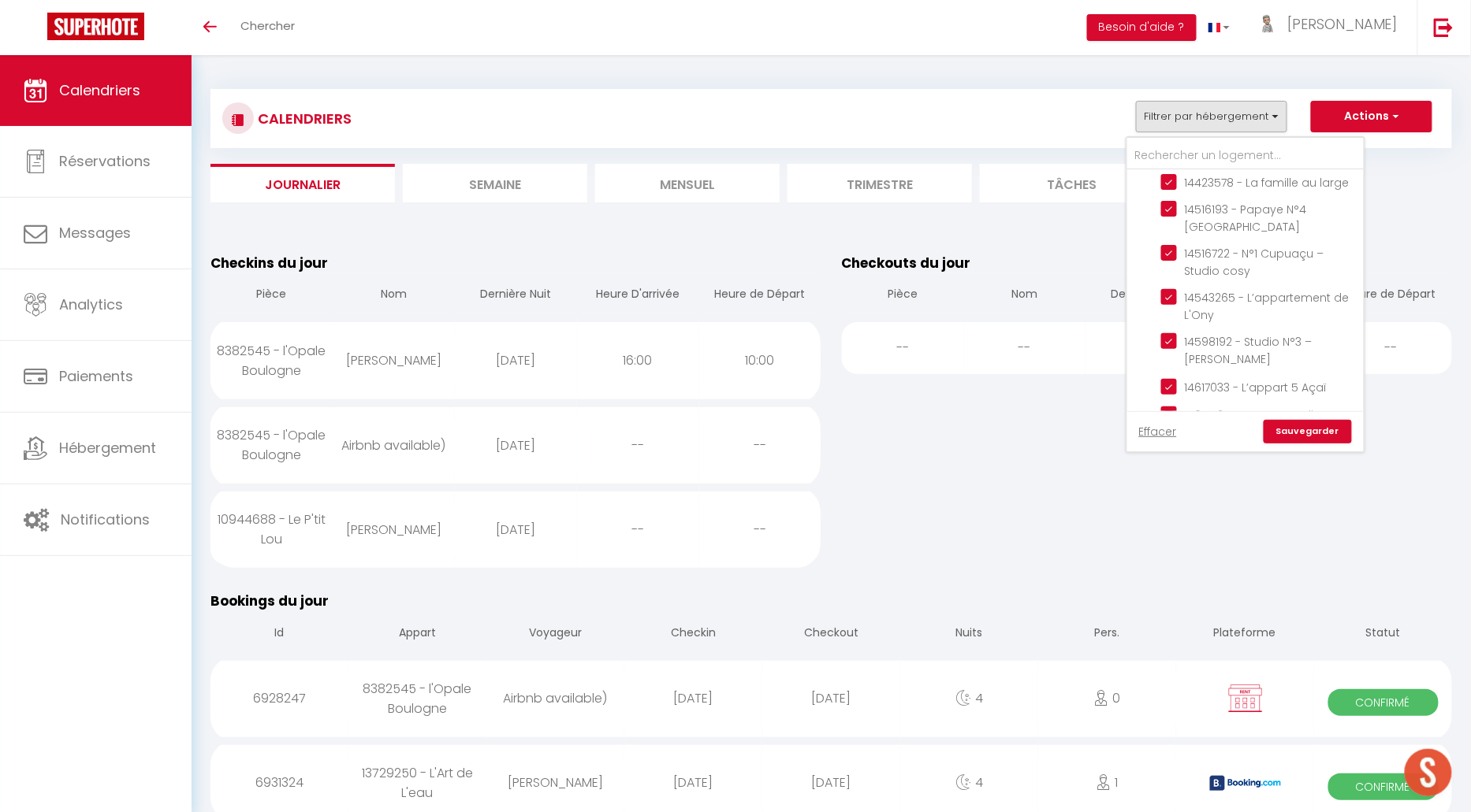
checkbox input "true"
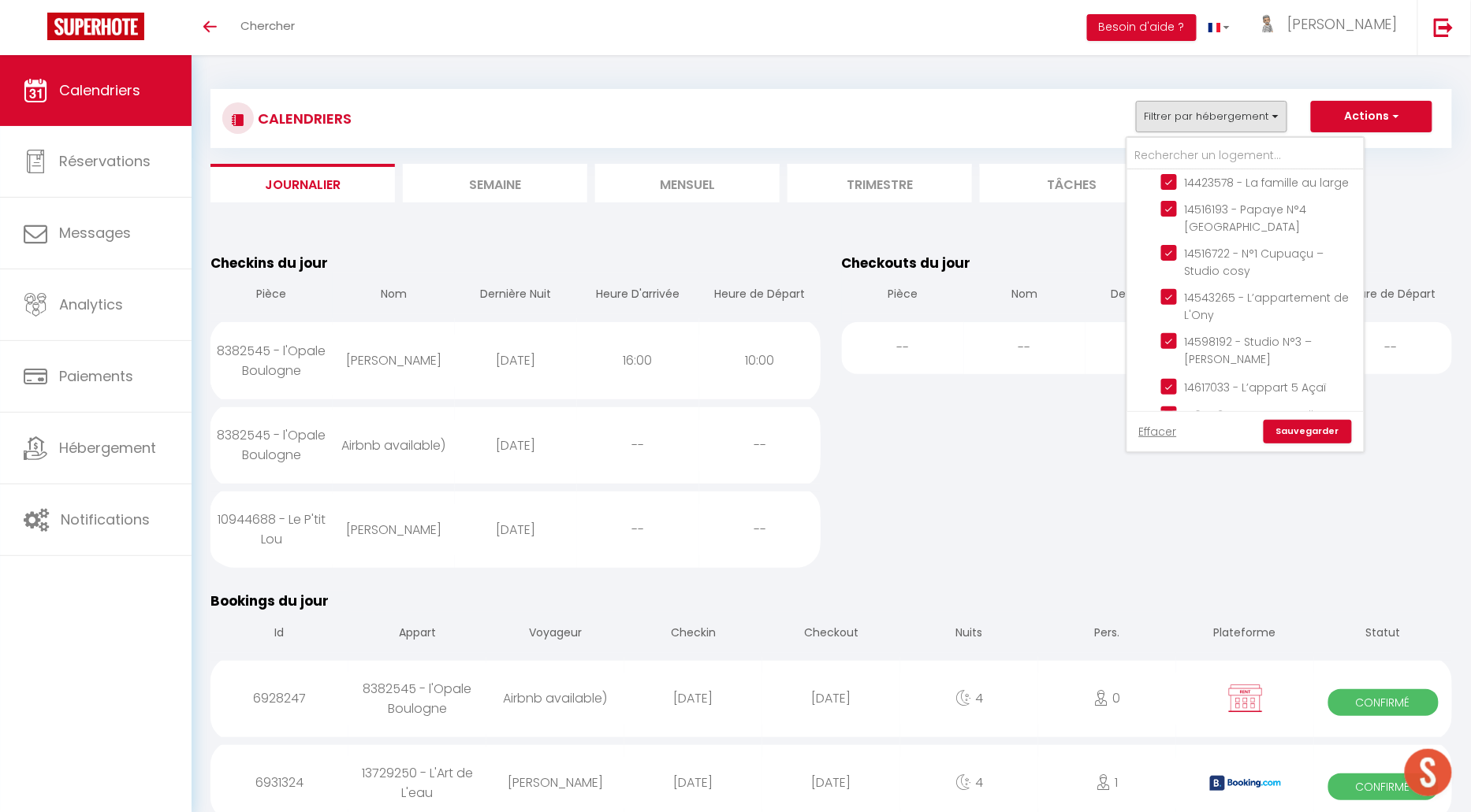
checkbox input "true"
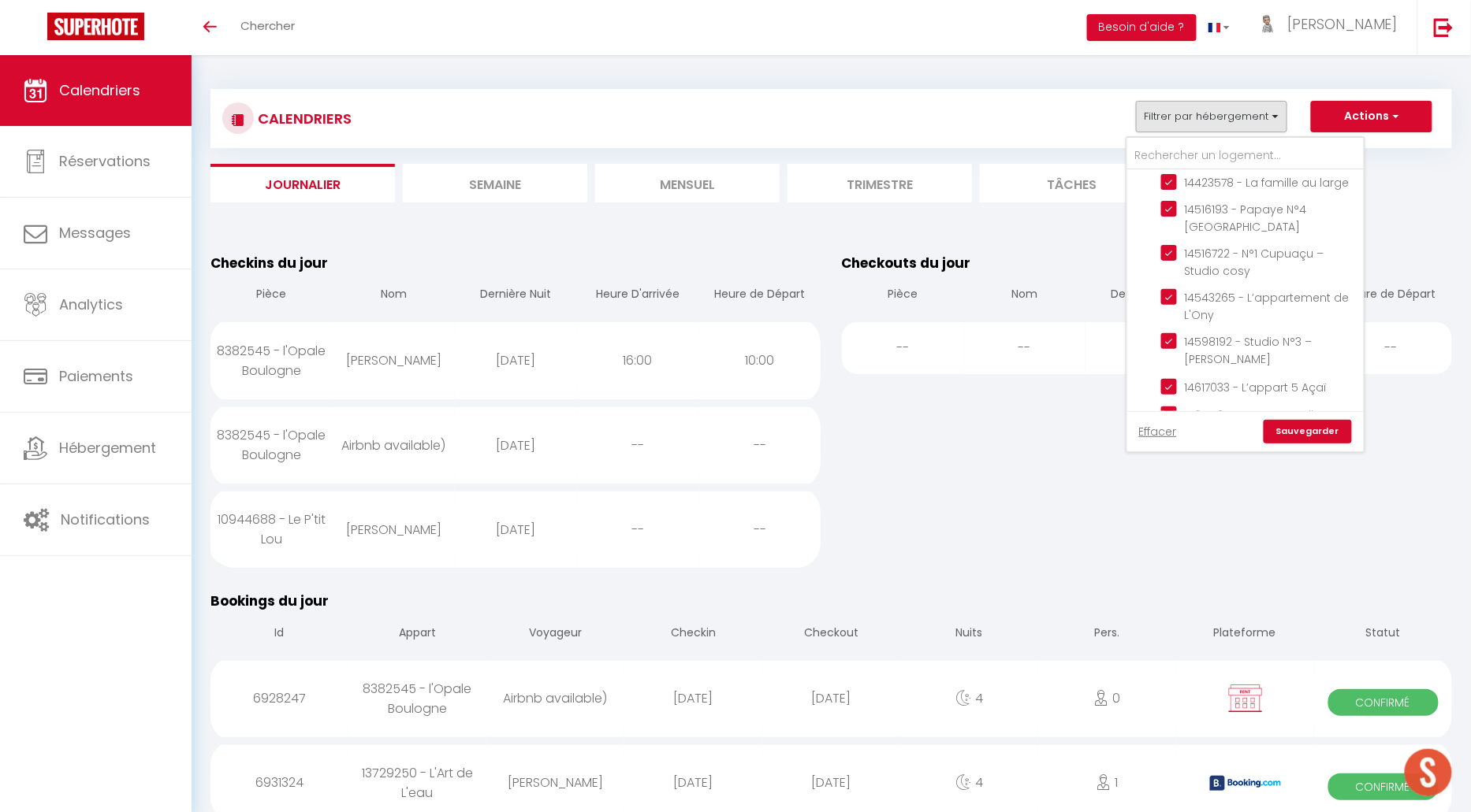
checkbox input "false"
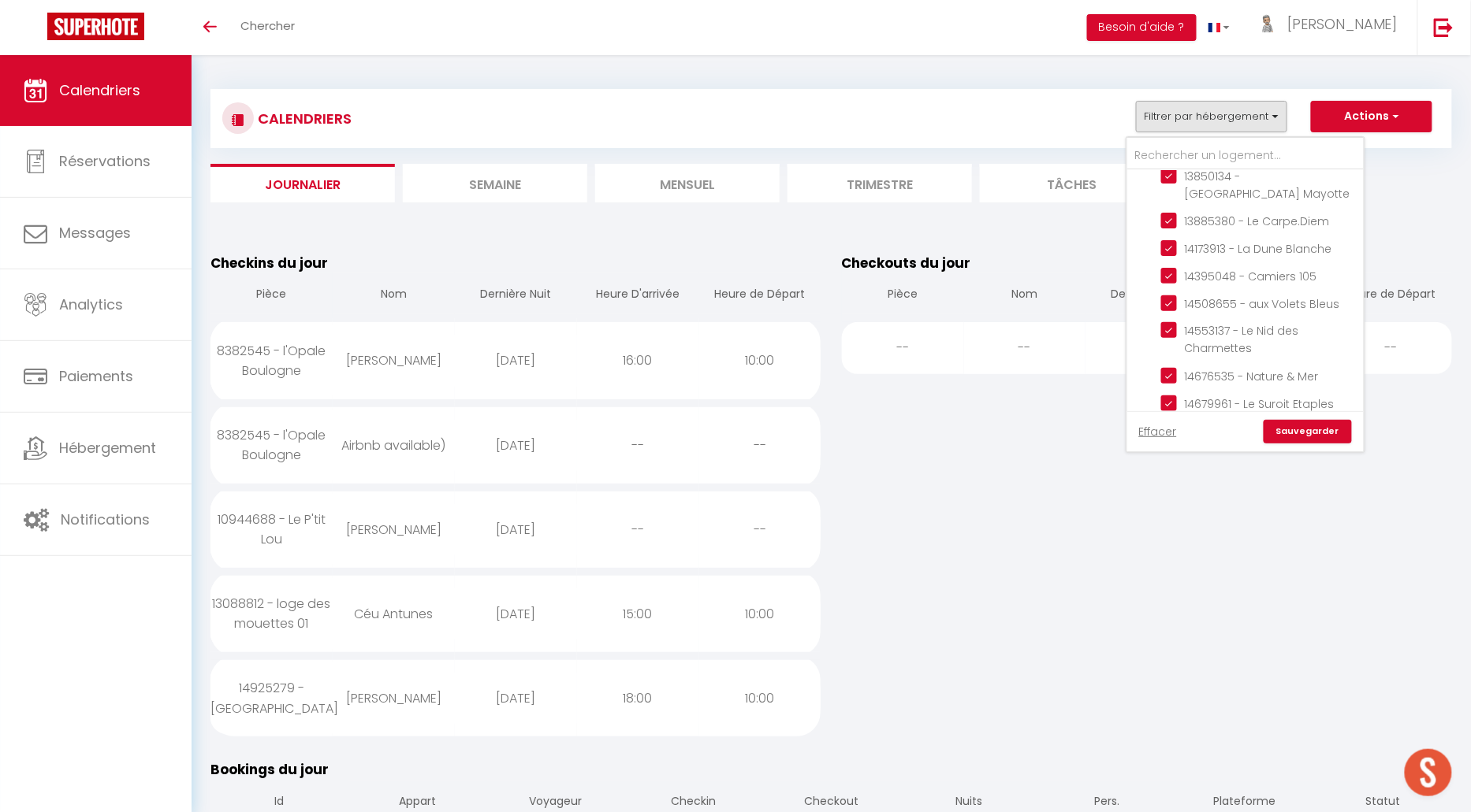
scroll to position [1850, 0]
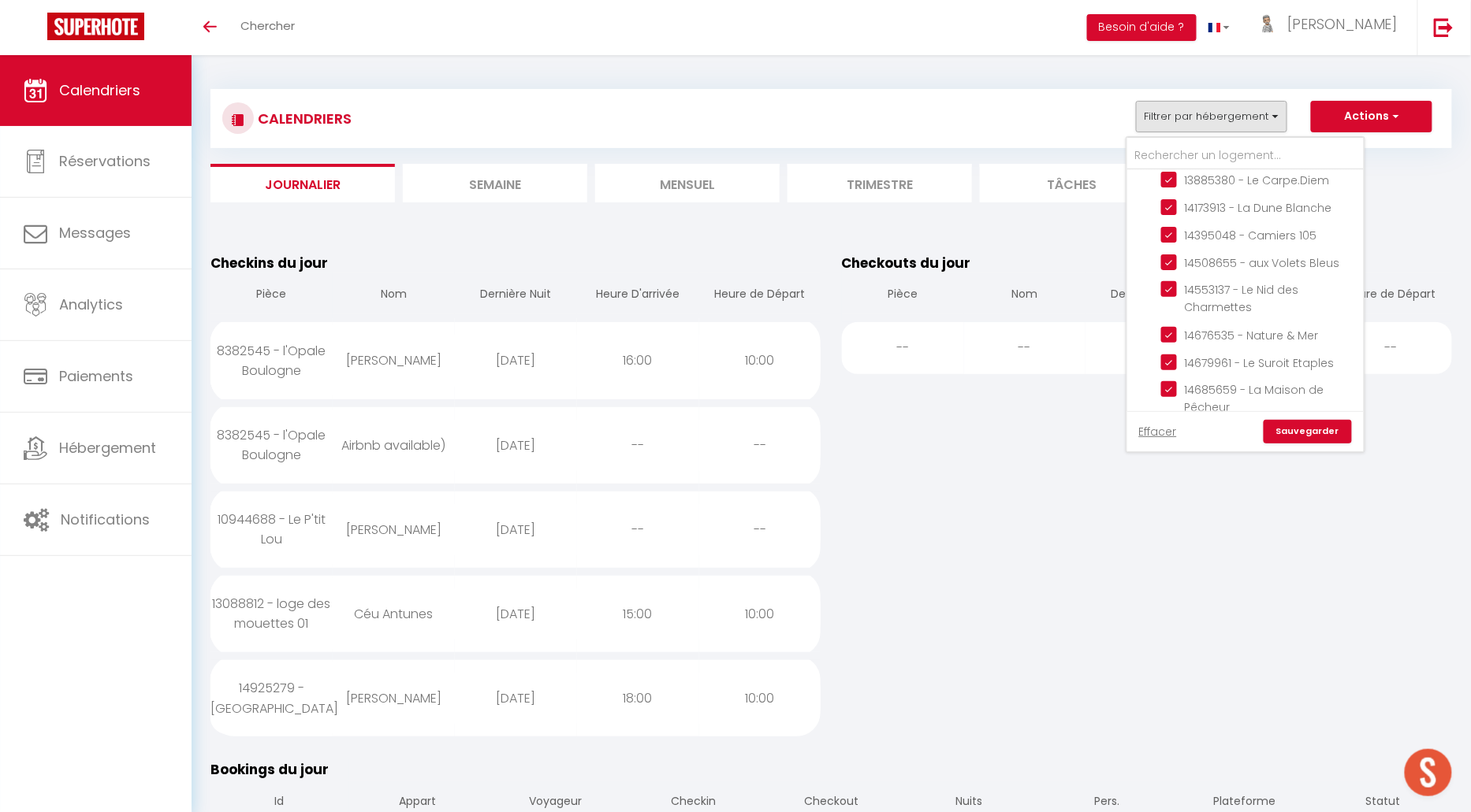
click at [1149, 536] on input "Contrat à La Carte" at bounding box center [1261, 544] width 236 height 16
checkbox input "true"
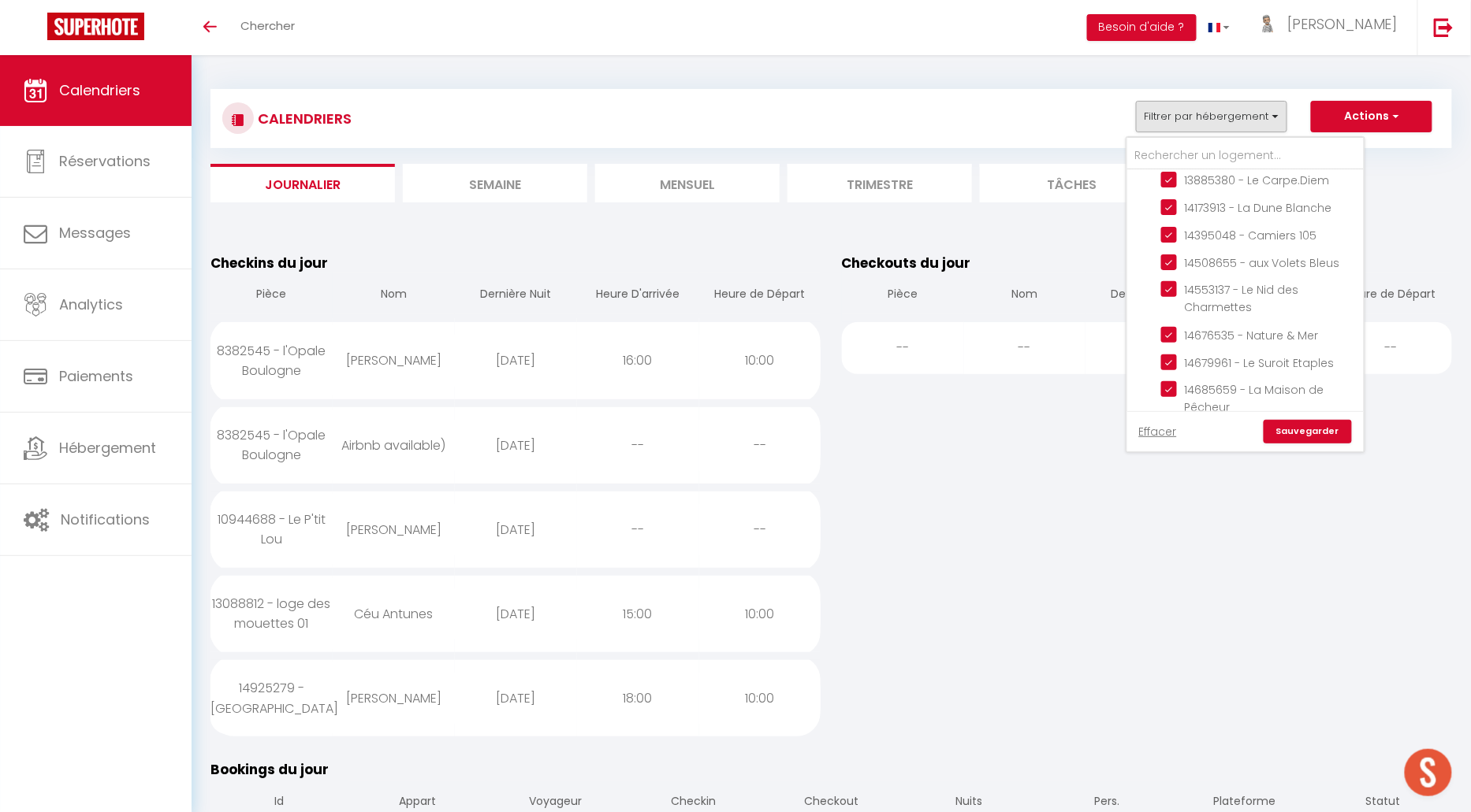
click at [1316, 430] on link "Sauvegarder" at bounding box center [1307, 432] width 89 height 23
